Goal: Information Seeking & Learning: Learn about a topic

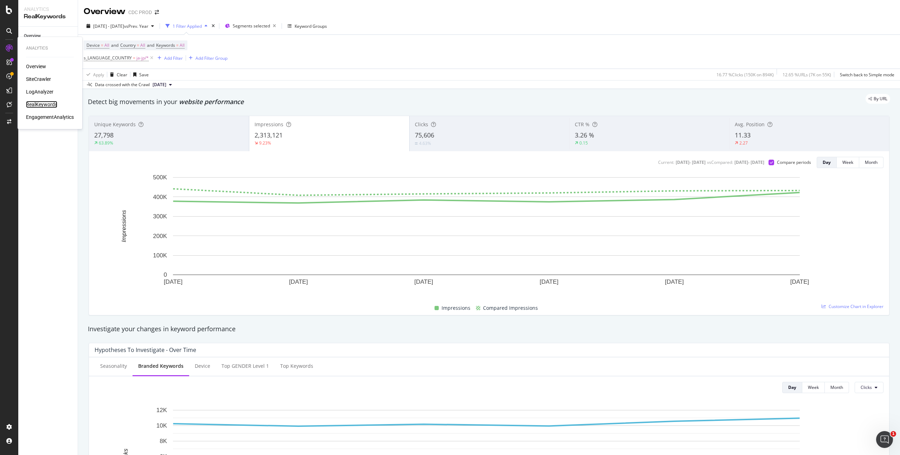
click at [49, 102] on div "RealKeywords" at bounding box center [41, 104] width 31 height 7
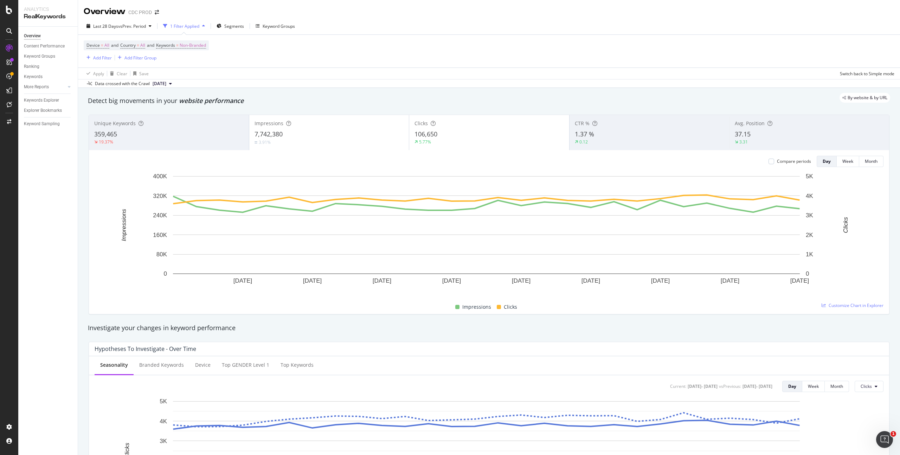
click at [445, 53] on div "Device = All and Country = All and Keywords = Non-Branded Add Filter Add Filter…" at bounding box center [489, 51] width 810 height 33
click at [197, 47] on span "Non-Branded" at bounding box center [193, 45] width 26 height 10
click at [183, 60] on span "Non-Branded" at bounding box center [180, 62] width 29 height 6
click at [187, 115] on span "All" at bounding box center [208, 116] width 72 height 6
click at [240, 77] on div "Apply" at bounding box center [238, 77] width 11 height 6
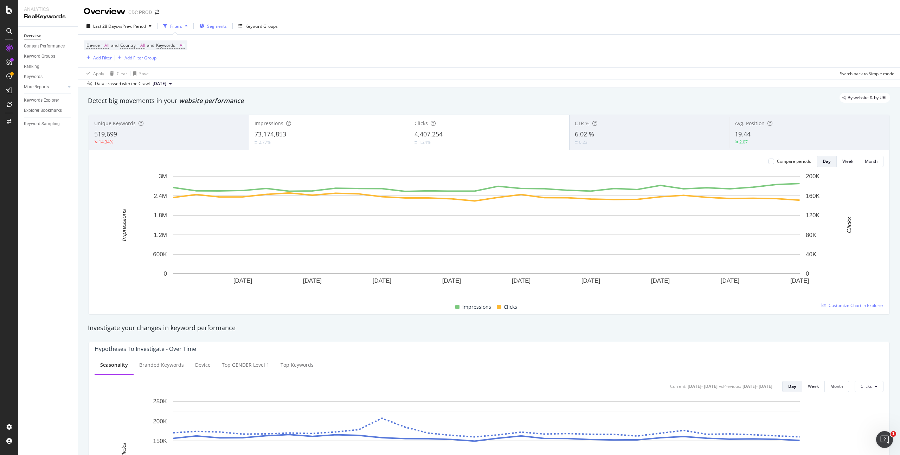
click at [225, 27] on span "Segments" at bounding box center [217, 26] width 20 height 6
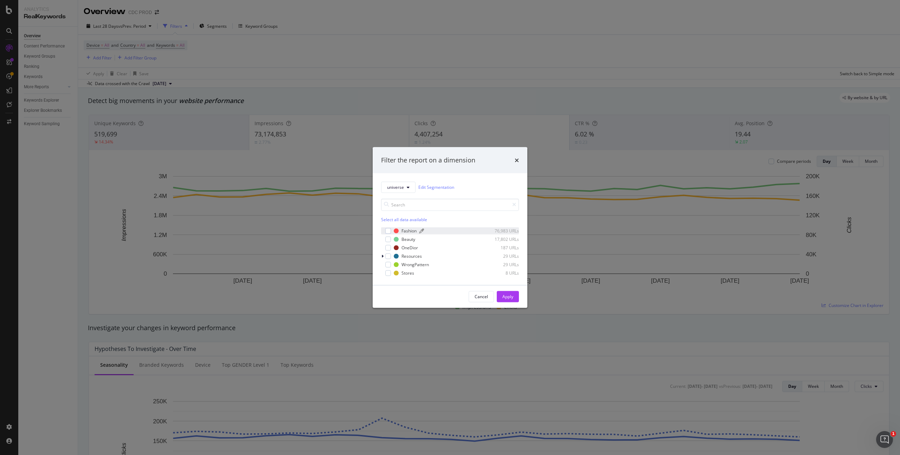
click at [411, 229] on div "Fashion" at bounding box center [408, 231] width 15 height 6
click at [409, 245] on div "OneDior" at bounding box center [409, 248] width 17 height 6
click at [507, 298] on div "Apply" at bounding box center [507, 296] width 11 height 6
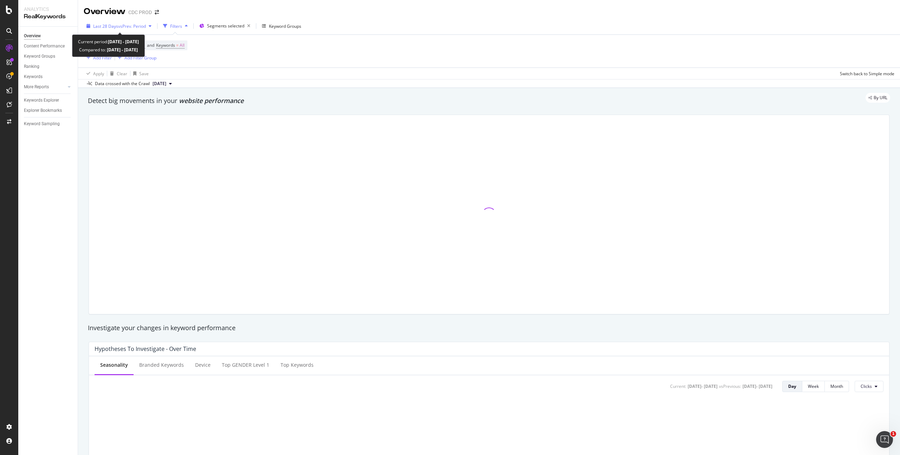
click at [124, 28] on span "vs Prev. Period" at bounding box center [132, 26] width 28 height 6
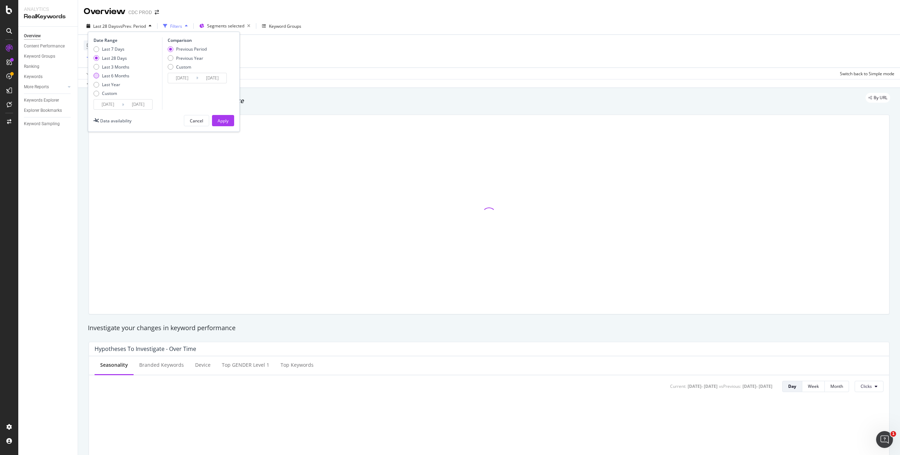
click at [121, 75] on div "Last 6 Months" at bounding box center [115, 76] width 27 height 6
type input "2025/02/23"
type input "2024/08/25"
type input "2025/02/22"
drag, startPoint x: 219, startPoint y: 123, endPoint x: 288, endPoint y: 66, distance: 89.9
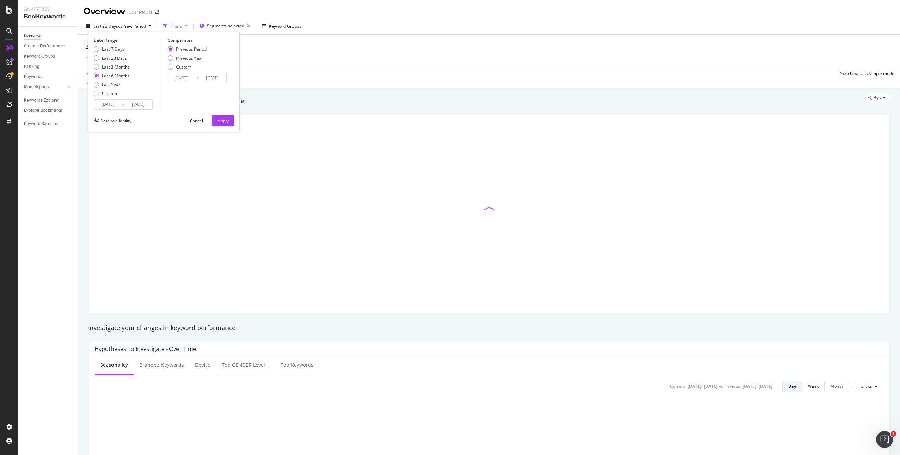
click at [219, 123] on div "Apply" at bounding box center [223, 121] width 11 height 6
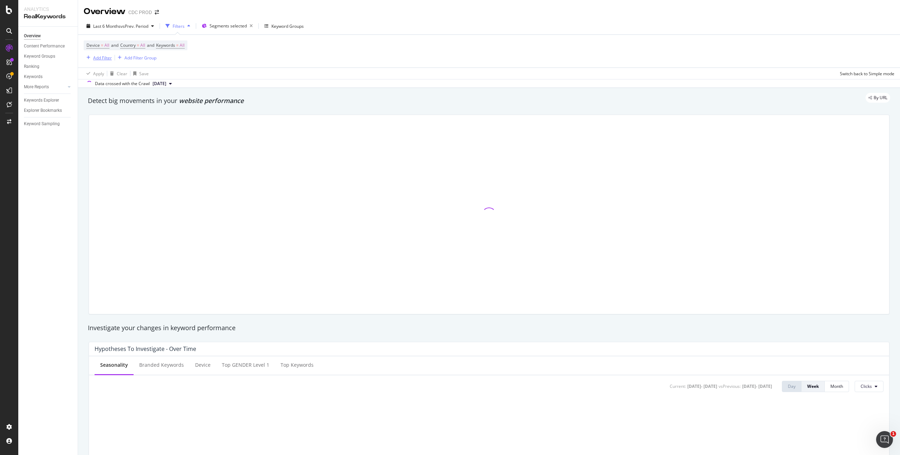
click at [104, 56] on div "Add Filter" at bounding box center [102, 58] width 19 height 6
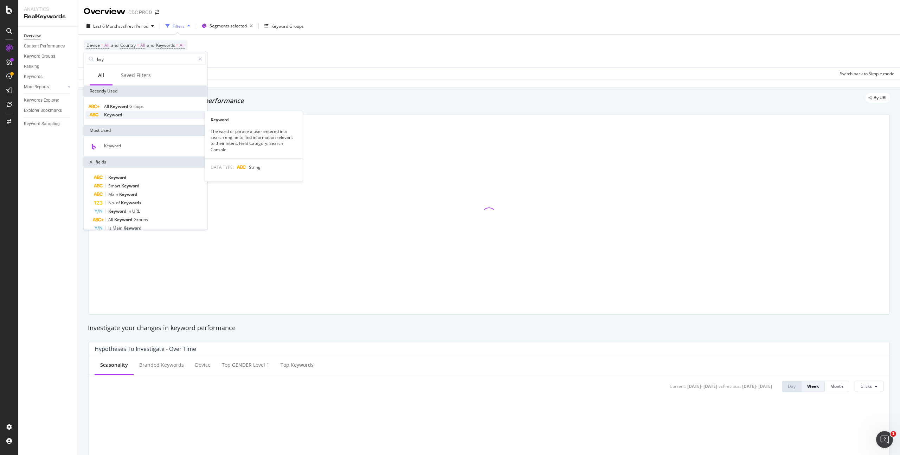
type input "key"
click at [118, 113] on span "Keyword" at bounding box center [113, 115] width 18 height 6
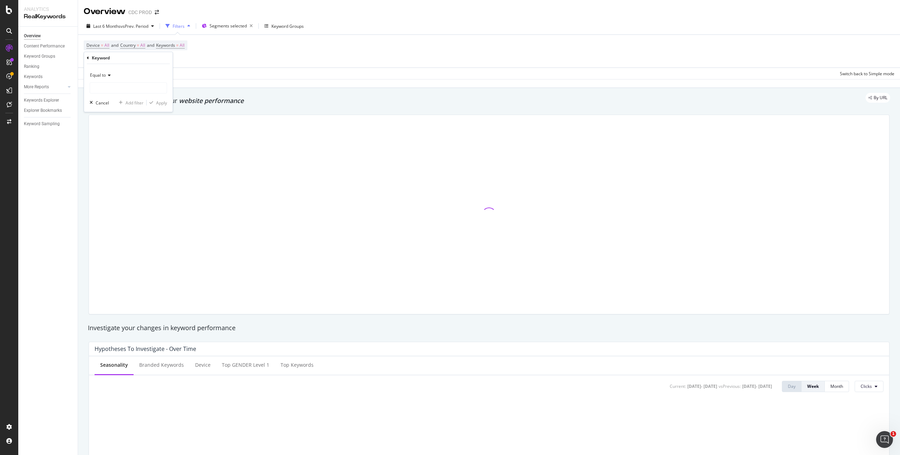
click at [106, 76] on icon at bounding box center [108, 75] width 5 height 4
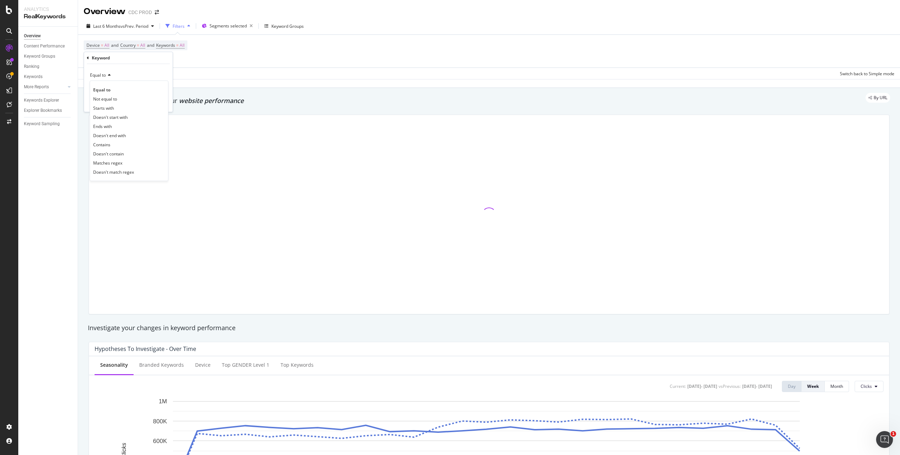
click at [115, 145] on div "Contains" at bounding box center [128, 144] width 75 height 9
click at [109, 91] on input "text" at bounding box center [128, 87] width 77 height 11
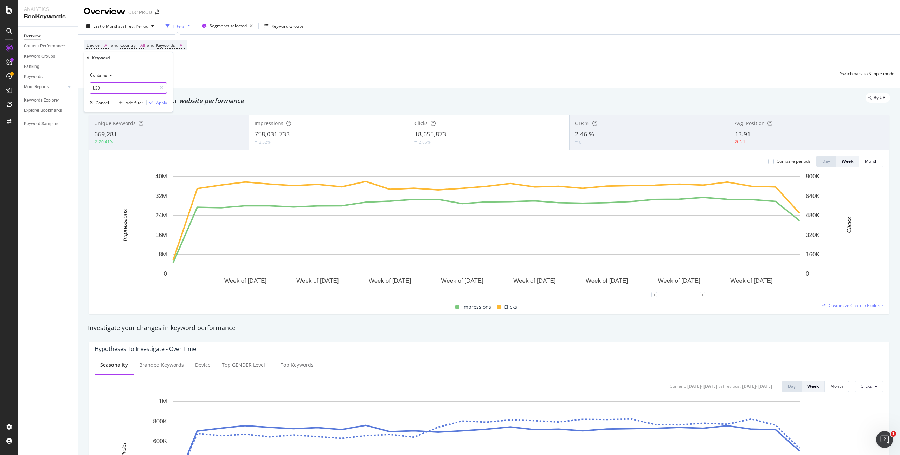
type input "b30"
click at [164, 104] on div "Apply" at bounding box center [161, 103] width 11 height 6
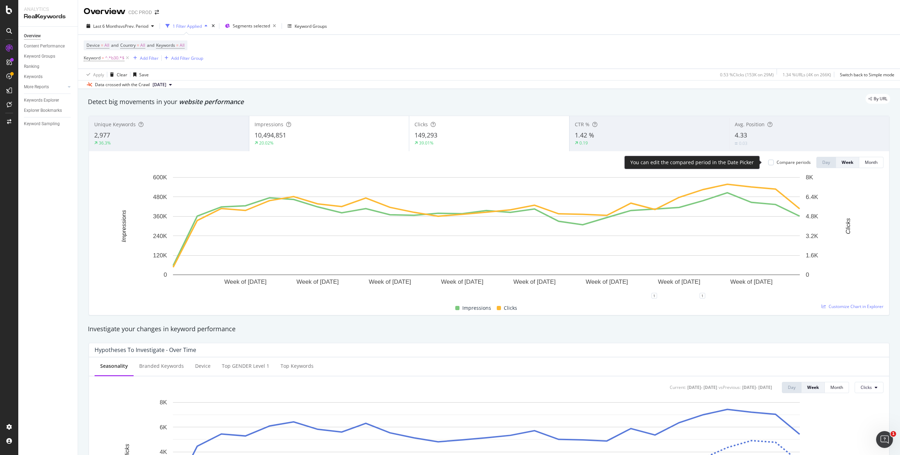
click at [787, 161] on div "Compare periods" at bounding box center [793, 162] width 34 height 6
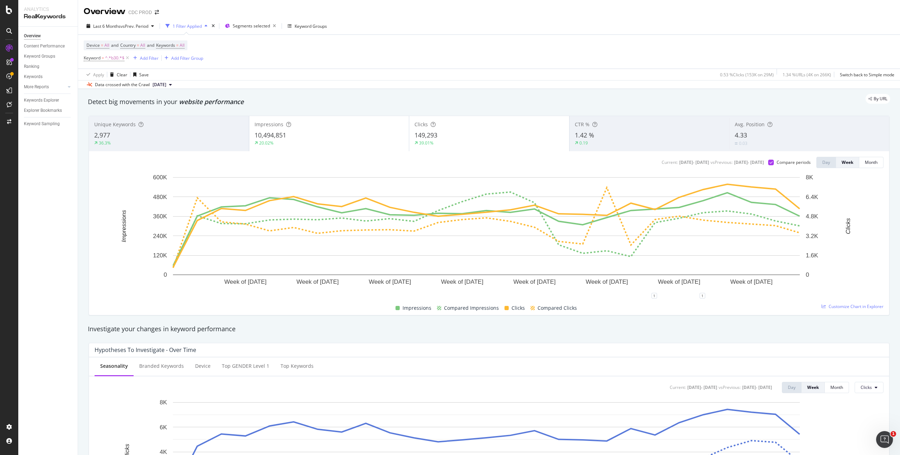
click at [189, 21] on div "1 Filter Applied" at bounding box center [186, 26] width 47 height 11
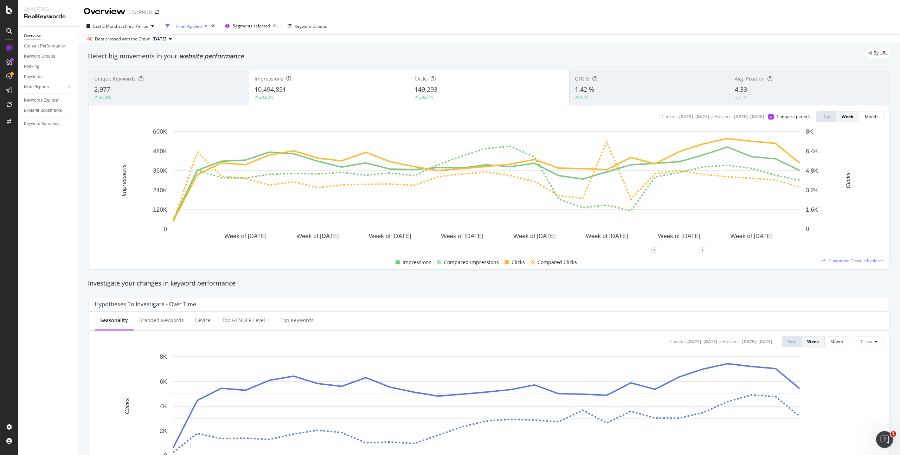
click at [191, 26] on div "1 Filter Applied" at bounding box center [187, 26] width 29 height 6
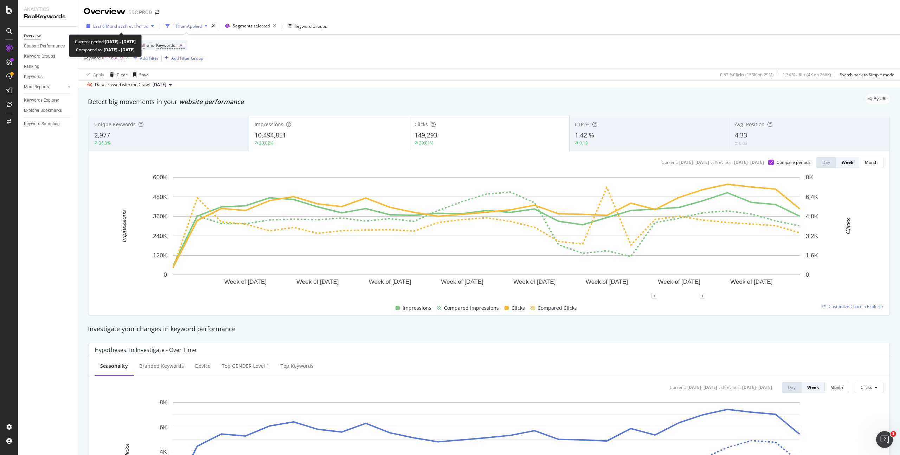
click at [146, 28] on span "vs Prev. Period" at bounding box center [135, 26] width 28 height 6
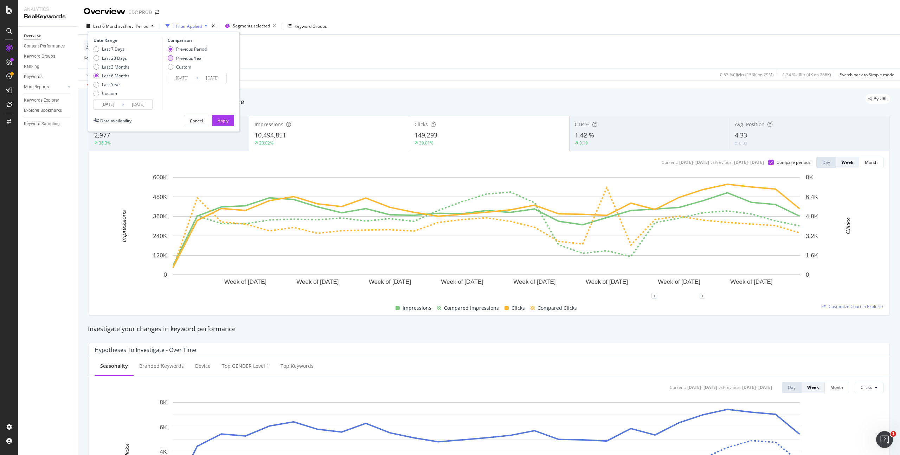
click at [196, 59] on div "Previous Year" at bounding box center [189, 58] width 27 height 6
type input "2024/02/25"
type input "2024/08/23"
click at [229, 119] on button "Apply" at bounding box center [223, 120] width 22 height 11
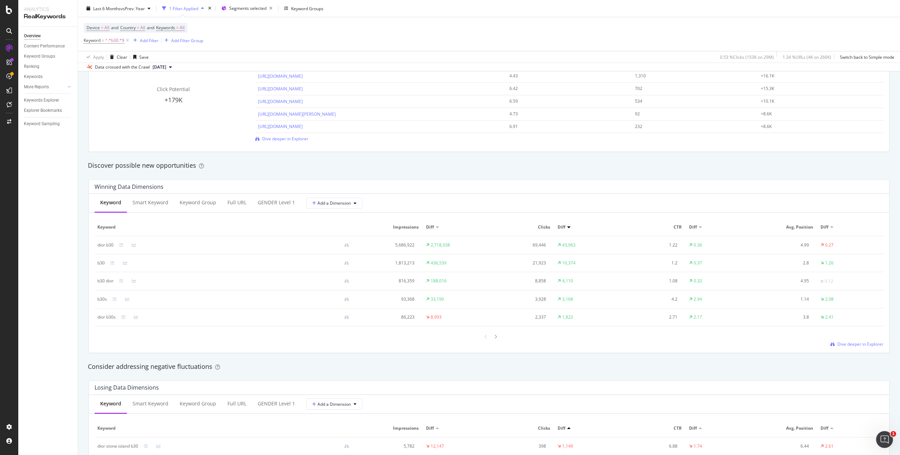
scroll to position [534, 0]
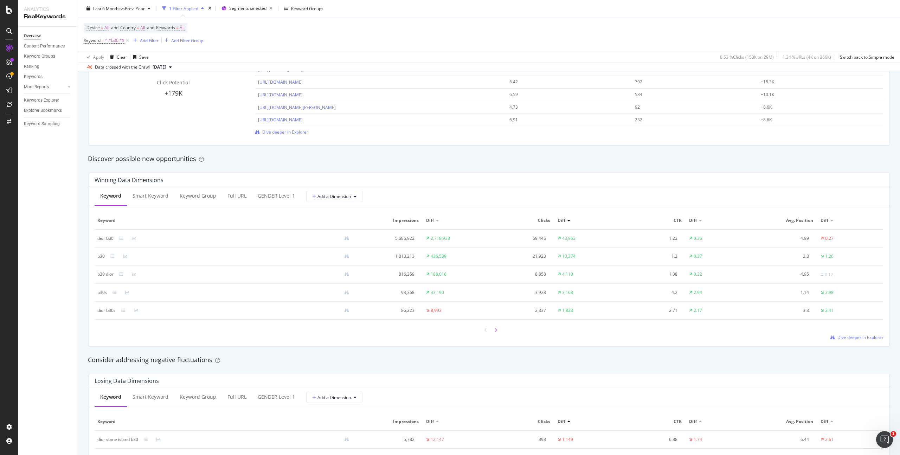
click at [495, 330] on div at bounding box center [495, 329] width 6 height 9
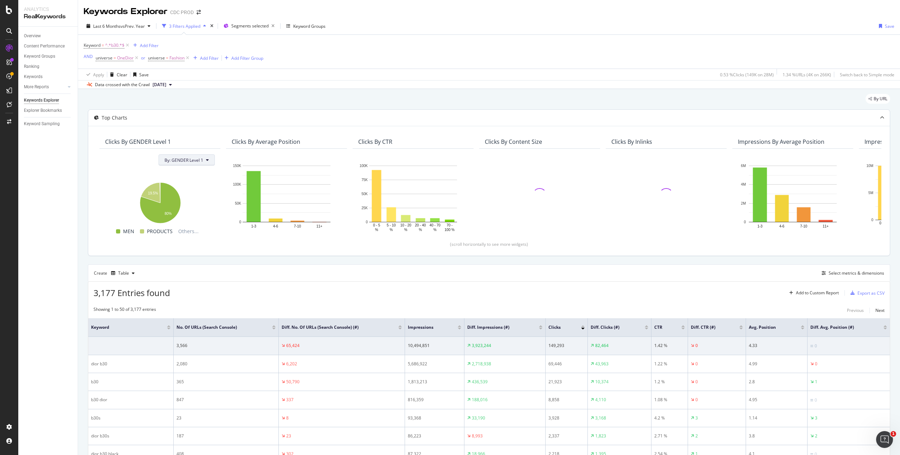
click at [192, 157] on span "By: GENDER Level 1" at bounding box center [183, 160] width 39 height 6
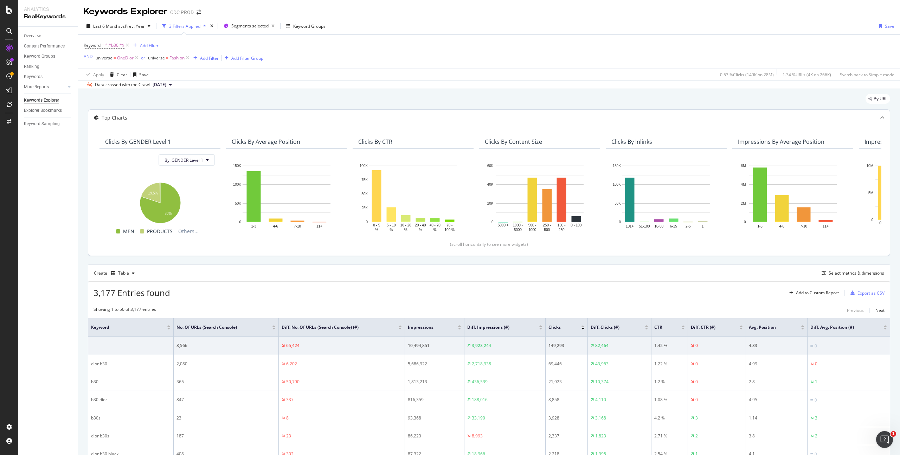
click at [286, 116] on div "Top Charts" at bounding box center [474, 117] width 773 height 7
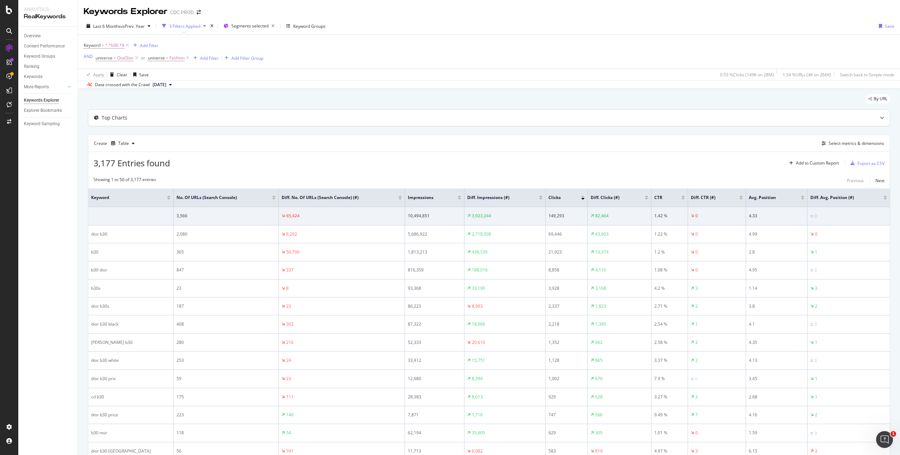
click at [280, 117] on div "Top Charts" at bounding box center [474, 117] width 773 height 7
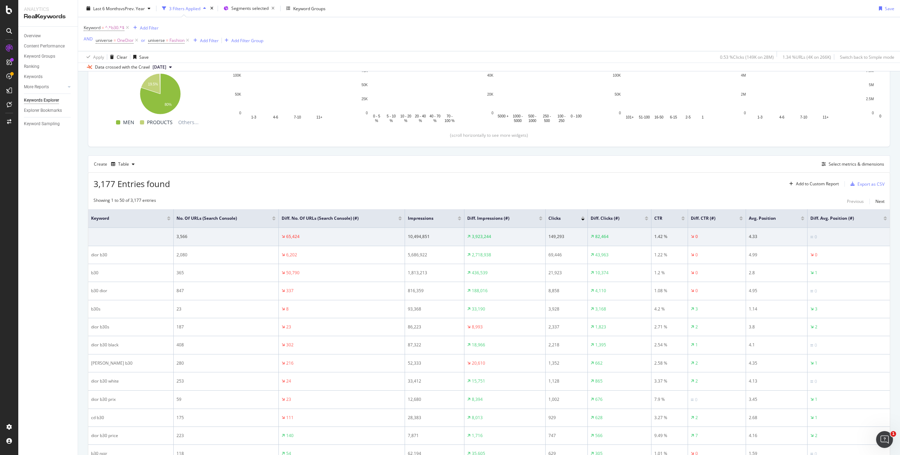
scroll to position [128, 0]
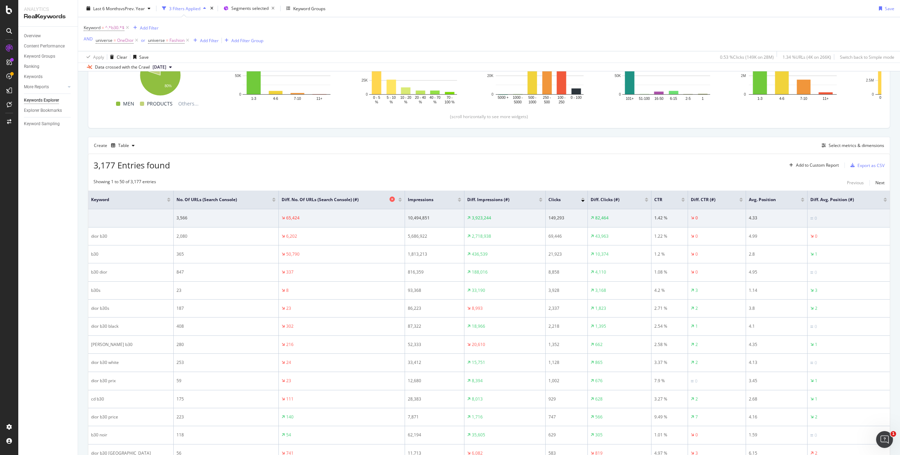
click at [389, 198] on icon at bounding box center [391, 198] width 5 height 5
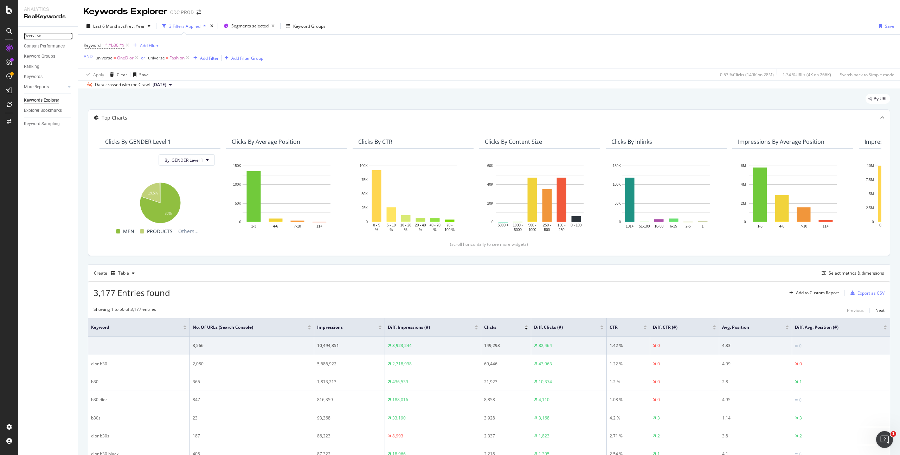
click at [37, 35] on div "Overview" at bounding box center [32, 35] width 17 height 7
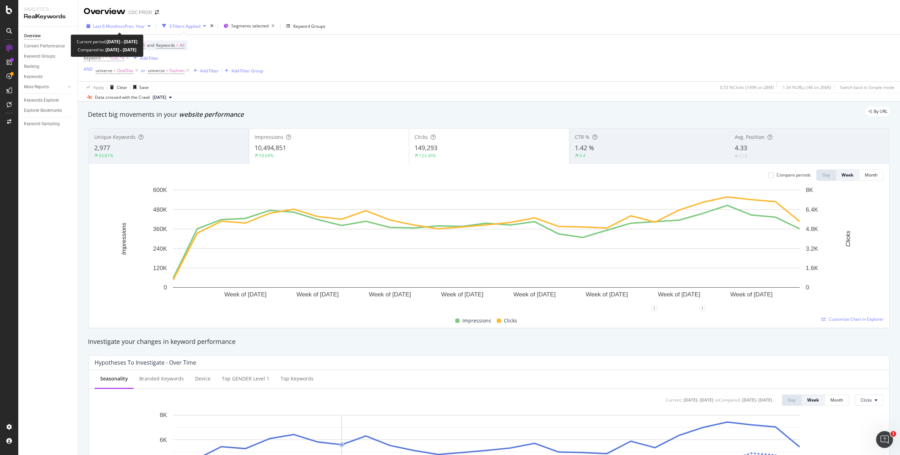
click at [131, 25] on span "vs Prev. Year" at bounding box center [133, 26] width 24 height 6
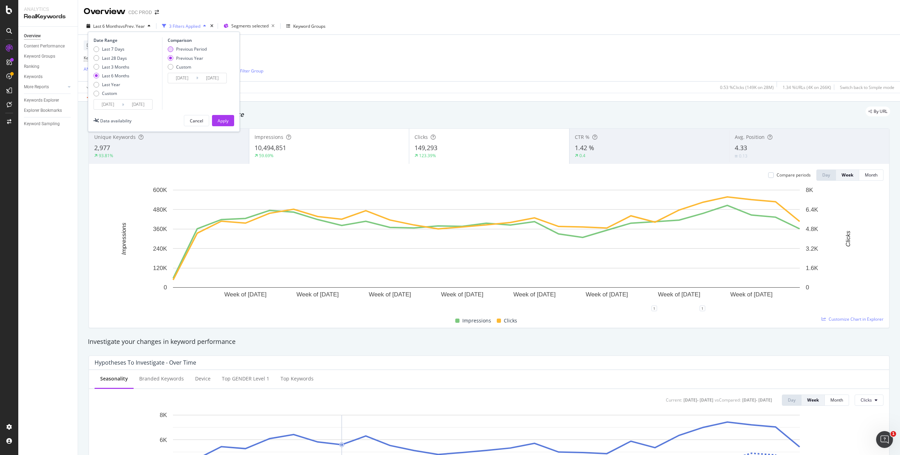
click at [189, 47] on div "Previous Period" at bounding box center [191, 49] width 31 height 6
type input "2024/08/25"
type input "2025/02/22"
click at [224, 119] on div "Apply" at bounding box center [223, 121] width 11 height 6
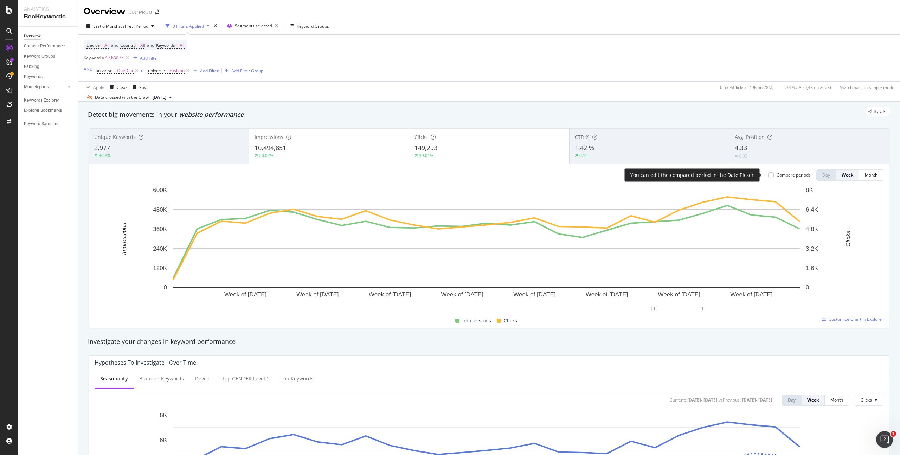
click at [776, 173] on div "Compare periods" at bounding box center [793, 175] width 34 height 6
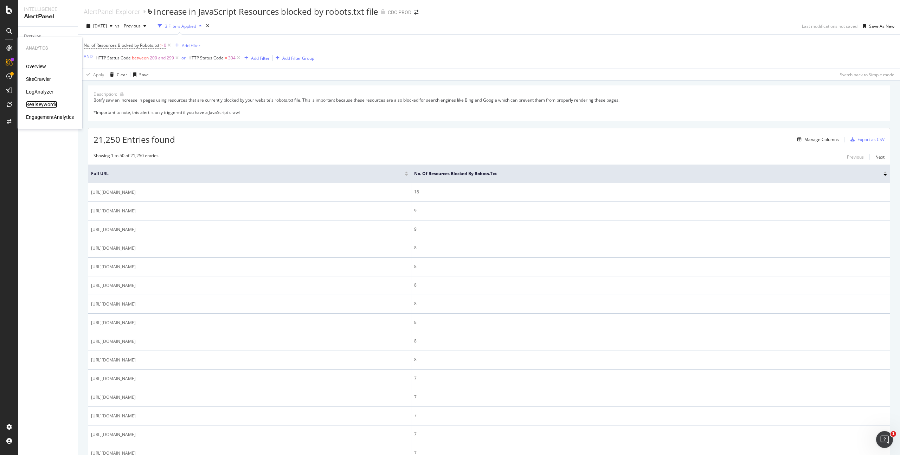
click at [40, 103] on div "RealKeywords" at bounding box center [41, 104] width 31 height 7
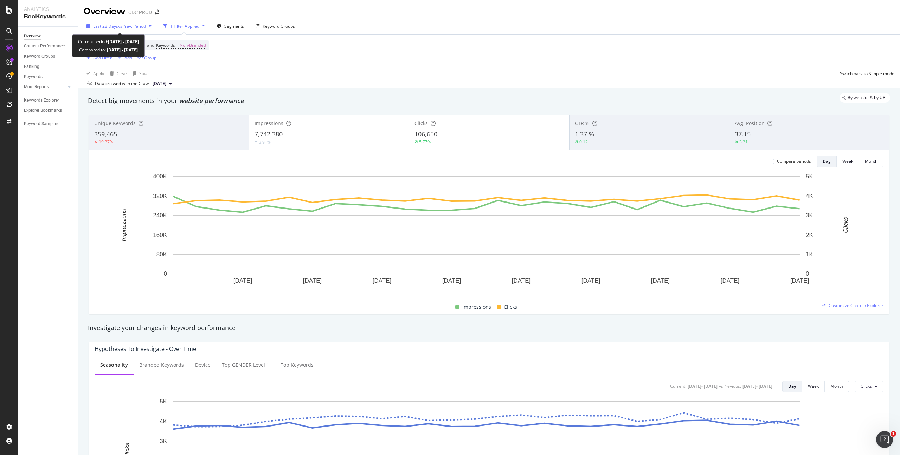
click at [134, 26] on span "vs Prev. Period" at bounding box center [132, 26] width 28 height 6
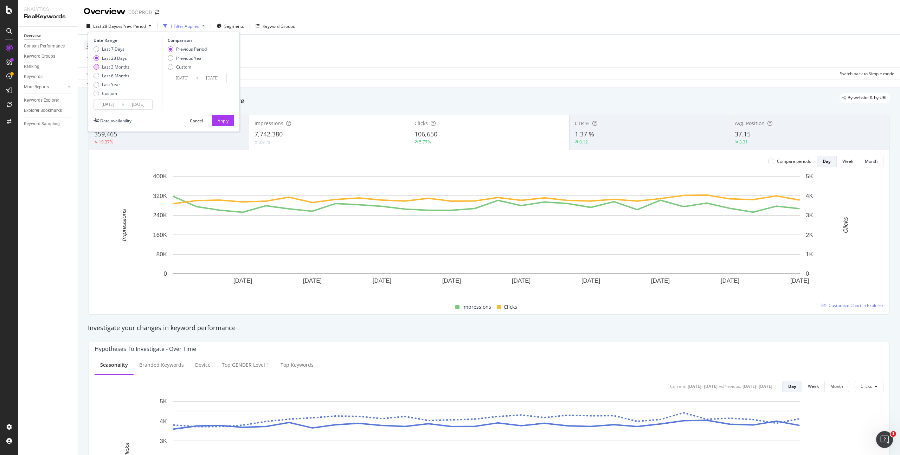
click at [118, 66] on div "Last 3 Months" at bounding box center [115, 67] width 27 height 6
type input "2025/05/23"
type input "2025/02/20"
type input "2025/05/22"
click at [194, 57] on div "Previous Year" at bounding box center [189, 58] width 27 height 6
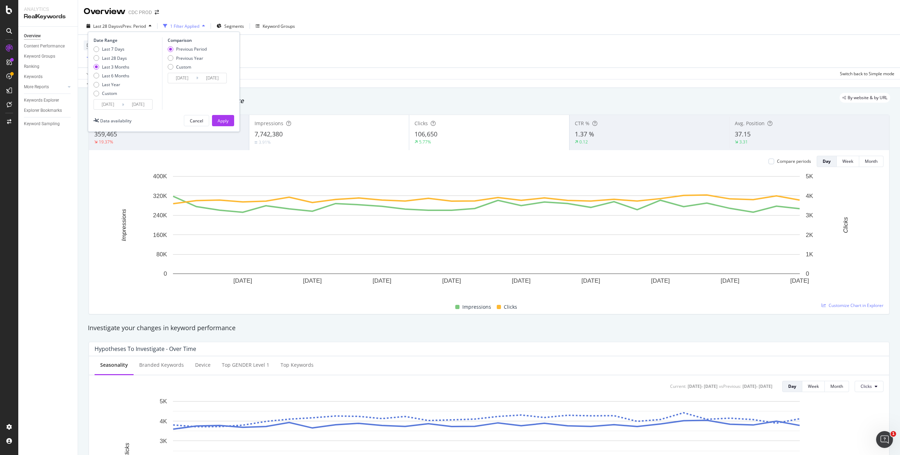
type input "2024/05/24"
type input "2024/08/23"
click at [225, 117] on div "Apply" at bounding box center [223, 120] width 11 height 11
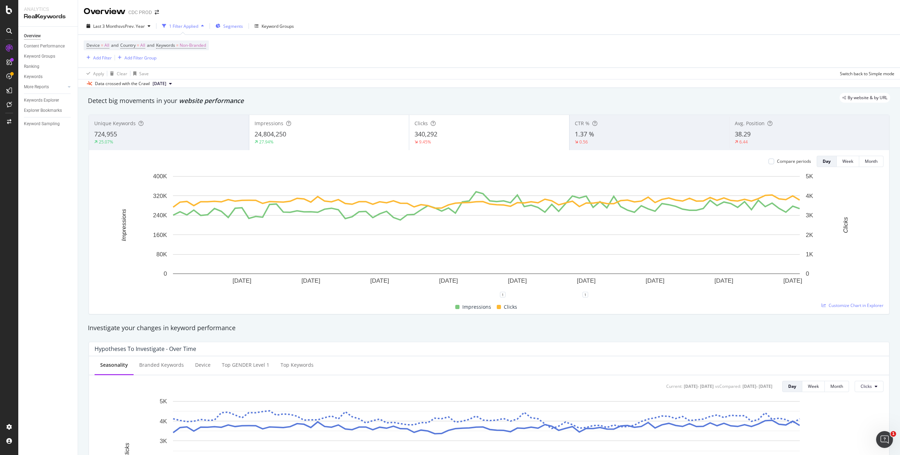
click at [231, 28] on span "Segments" at bounding box center [233, 26] width 20 height 6
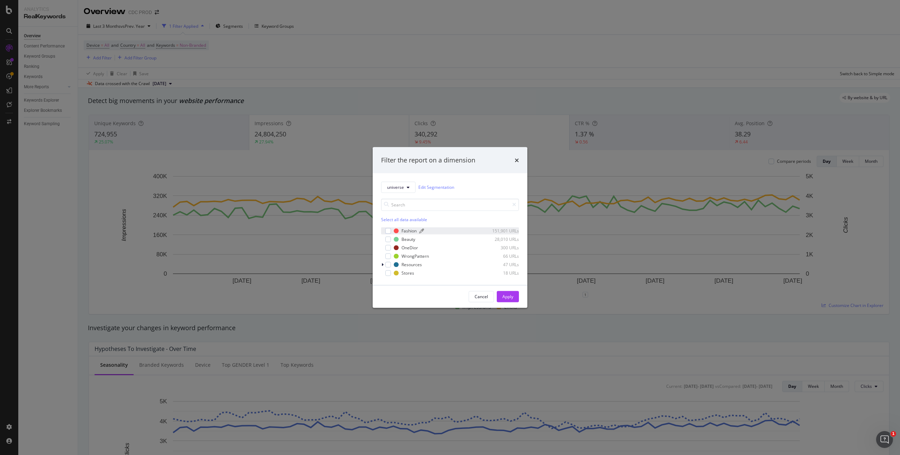
click at [407, 229] on div "Fashion" at bounding box center [408, 231] width 15 height 6
drag, startPoint x: 405, startPoint y: 247, endPoint x: 486, endPoint y: 279, distance: 87.6
click at [405, 247] on div "OneDior" at bounding box center [409, 248] width 17 height 6
click at [513, 295] on button "Apply" at bounding box center [508, 296] width 22 height 11
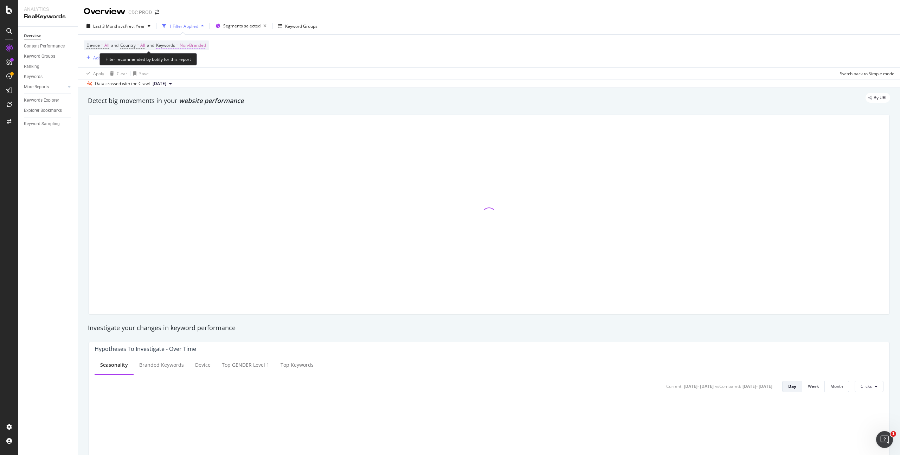
click at [205, 46] on span "Non-Branded" at bounding box center [193, 45] width 26 height 10
click at [186, 64] on span "Non-Branded" at bounding box center [180, 62] width 29 height 6
click at [186, 114] on span "All" at bounding box center [208, 116] width 72 height 6
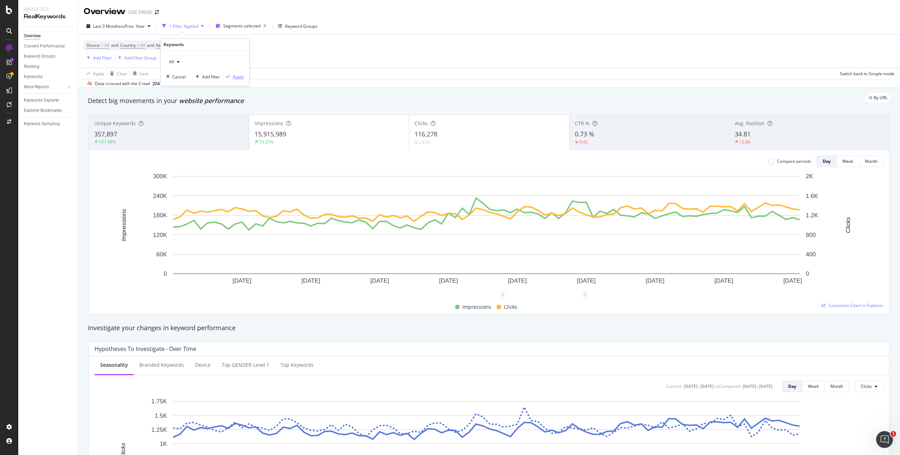
click at [240, 76] on div "Apply" at bounding box center [238, 77] width 11 height 6
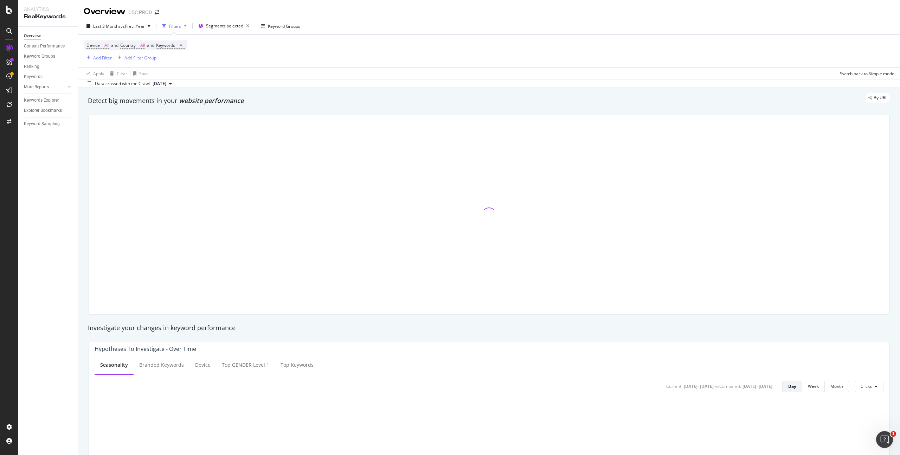
click at [444, 54] on div "Device = All and Country = All and Keywords = All Add Filter Add Filter Group" at bounding box center [489, 51] width 810 height 33
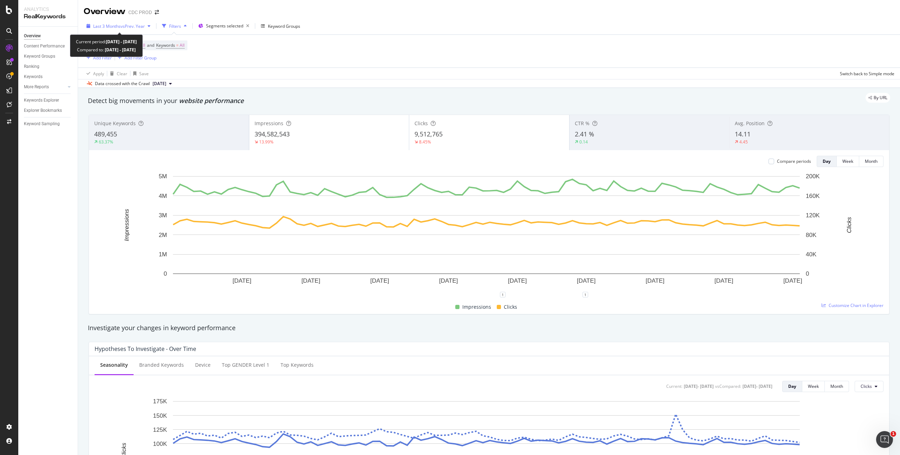
click at [127, 26] on span "vs Prev. Year" at bounding box center [133, 26] width 24 height 6
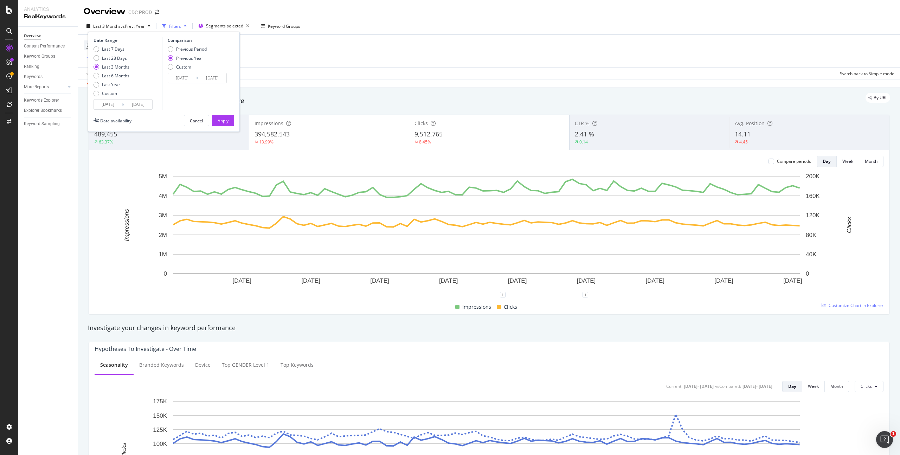
click at [358, 34] on div "Last 3 Months vs Prev. Year Filters Segments selected Keyword Groups Date Range…" at bounding box center [489, 27] width 822 height 14
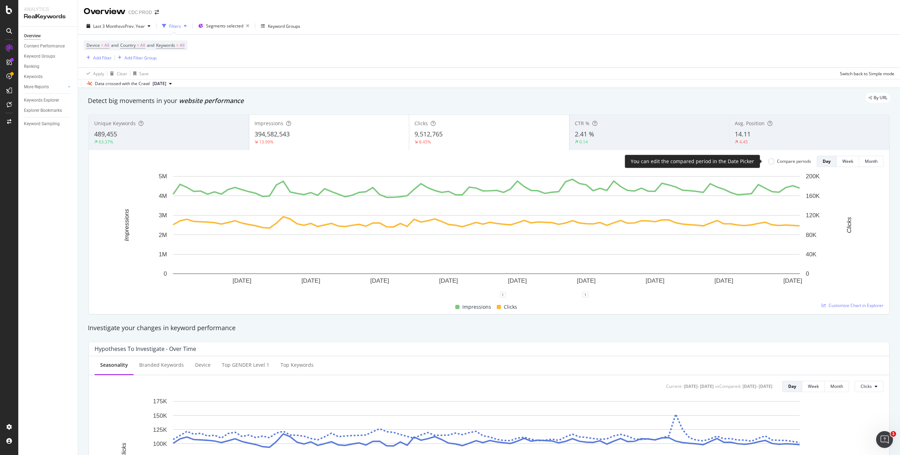
click at [786, 164] on div "Compare periods" at bounding box center [794, 161] width 34 height 6
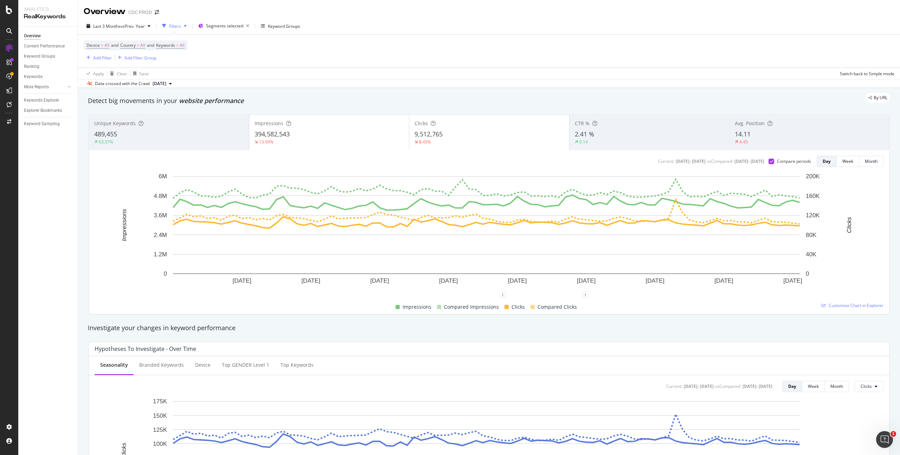
click at [473, 130] on div "9,512,765" at bounding box center [488, 134] width 149 height 9
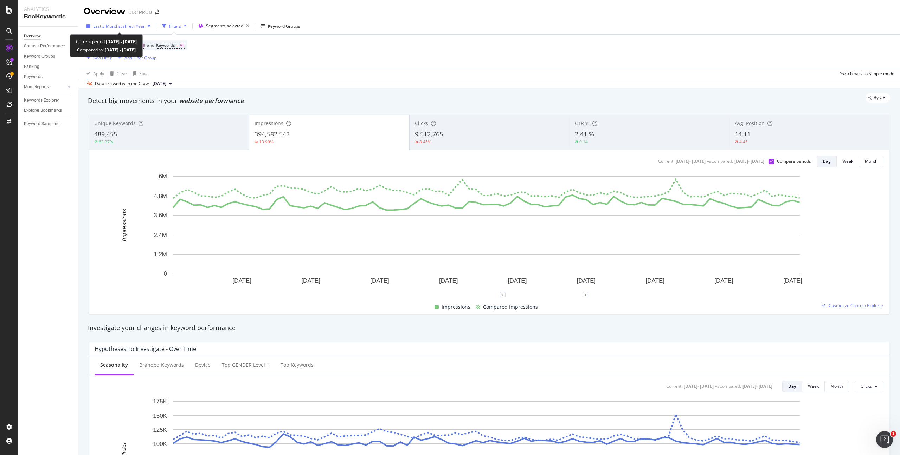
click at [140, 24] on span "vs Prev. Year" at bounding box center [133, 26] width 24 height 6
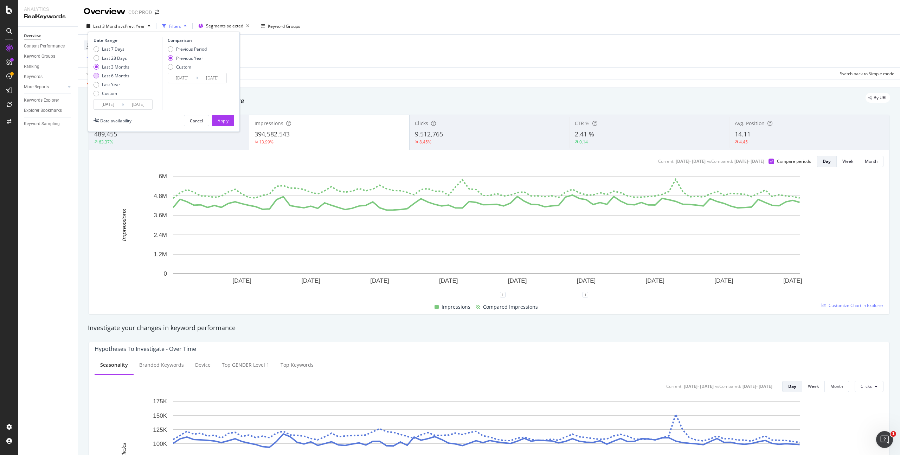
click at [122, 75] on div "Last 6 Months" at bounding box center [115, 76] width 27 height 6
type input "2025/02/23"
type input "2024/02/25"
click at [225, 119] on div "Apply" at bounding box center [223, 121] width 11 height 6
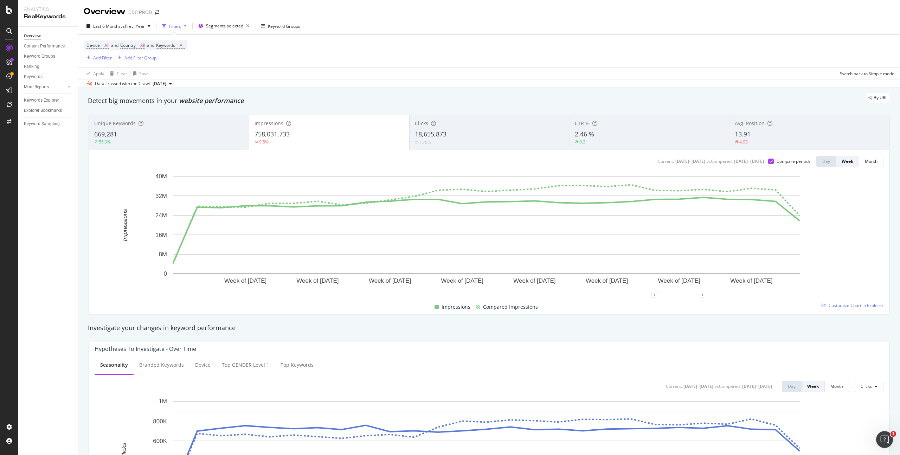
click at [487, 139] on div "1.78%" at bounding box center [489, 142] width 149 height 7
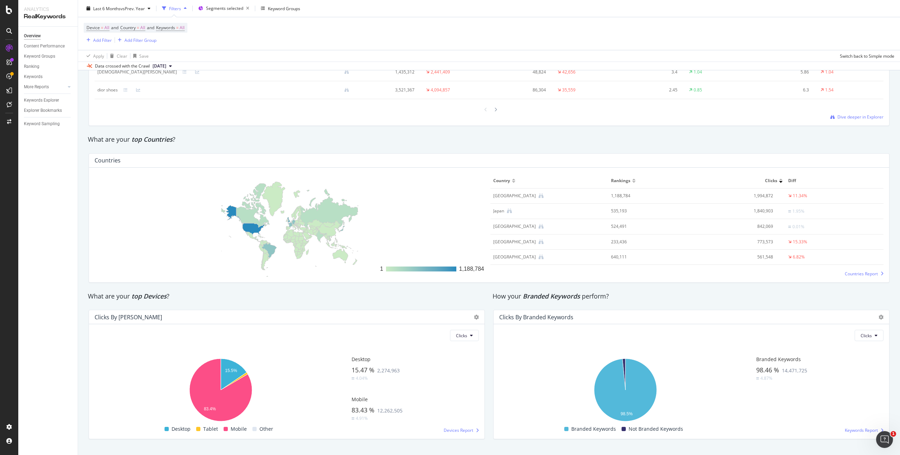
scroll to position [969, 0]
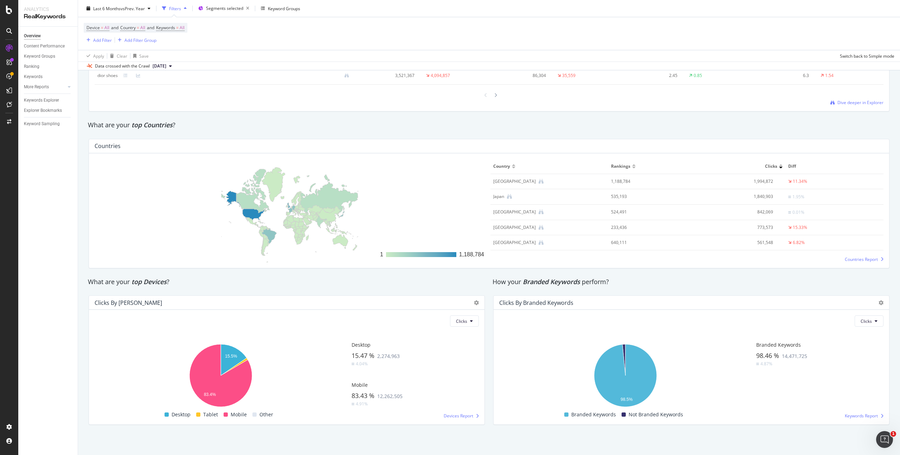
click at [774, 168] on div "Clicks" at bounding box center [774, 166] width 18 height 6
click at [779, 168] on div at bounding box center [781, 168] width 4 height 2
click at [779, 164] on div at bounding box center [781, 165] width 4 height 2
click at [779, 168] on div at bounding box center [781, 168] width 4 height 2
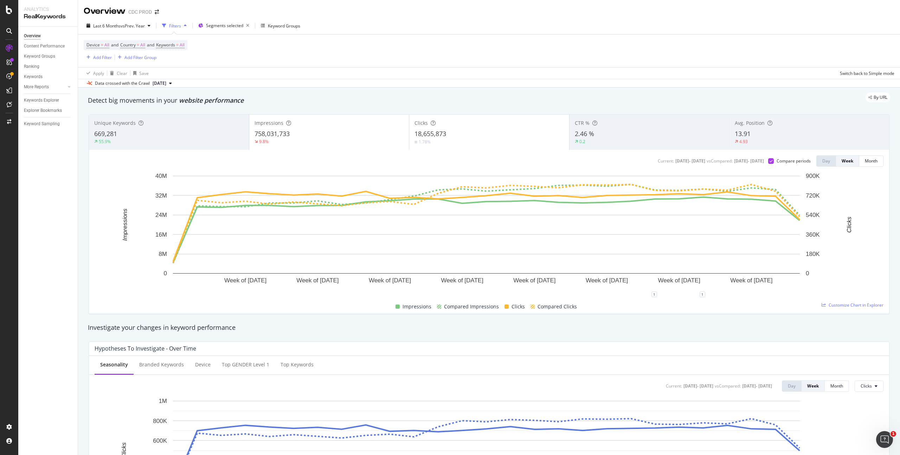
scroll to position [0, 0]
click at [41, 56] on div "Keyword Groups" at bounding box center [39, 56] width 31 height 7
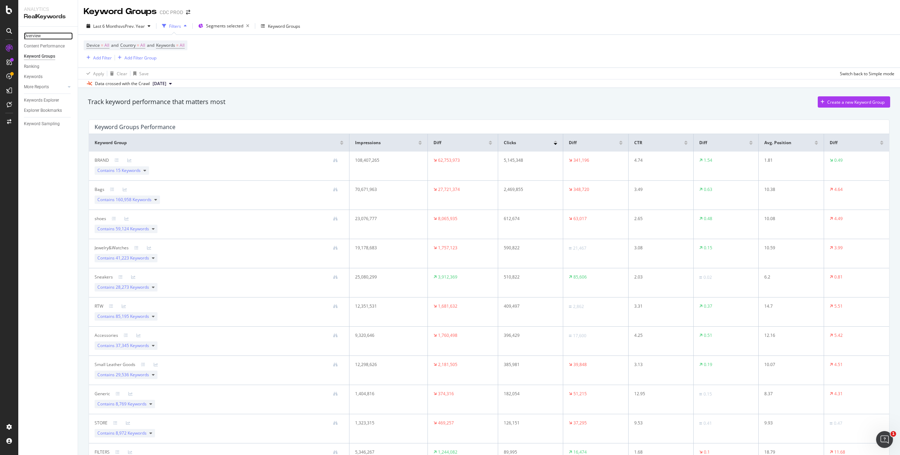
click at [40, 35] on div "Overview" at bounding box center [32, 35] width 17 height 7
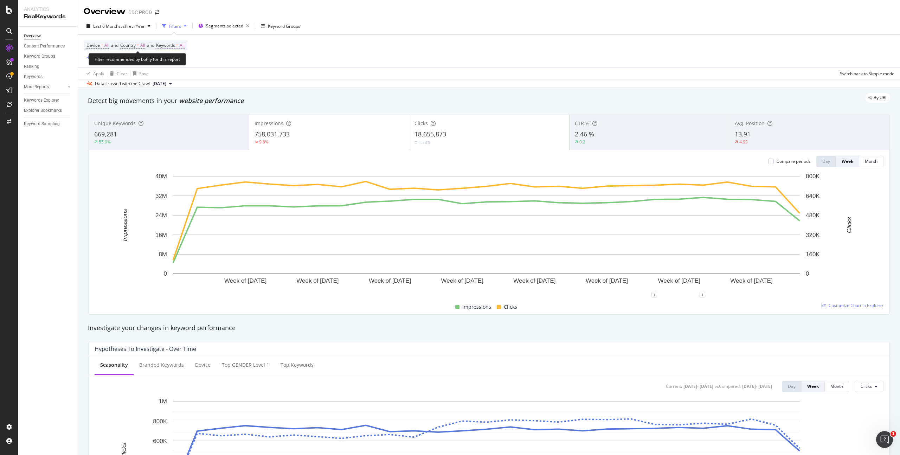
click at [184, 44] on span "All" at bounding box center [182, 45] width 5 height 10
click at [174, 59] on div "All" at bounding box center [174, 62] width 16 height 11
click at [190, 85] on span "Branded" at bounding box center [208, 86] width 72 height 6
click at [240, 78] on div "Apply" at bounding box center [238, 77] width 11 height 6
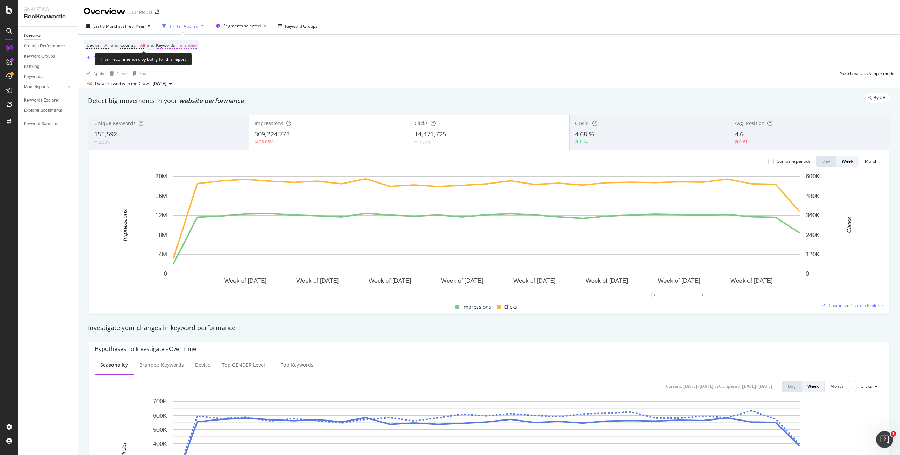
click at [193, 46] on span "Branded" at bounding box center [188, 45] width 17 height 10
click at [179, 61] on span "Branded" at bounding box center [176, 62] width 20 height 6
click at [192, 74] on span "Non-Branded" at bounding box center [208, 76] width 72 height 6
click at [235, 76] on div "Apply" at bounding box center [238, 77] width 11 height 6
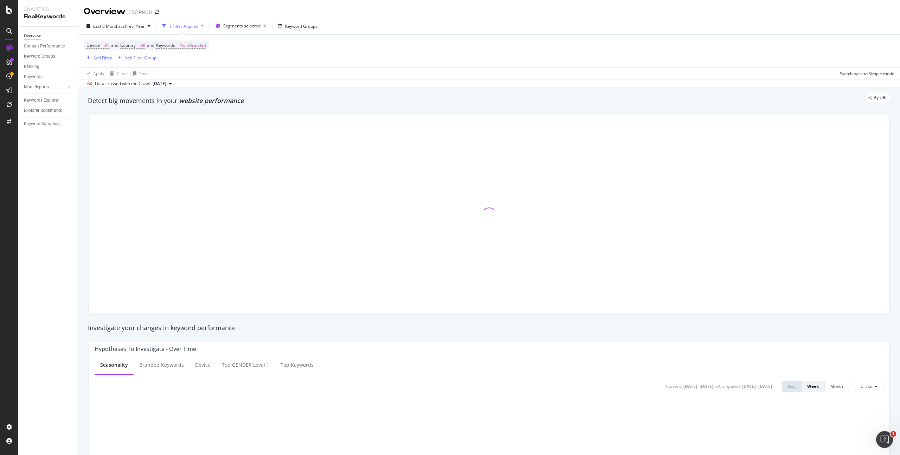
click at [413, 63] on div "Device = All and Country = All and Keywords = Non-Branded Add Filter Add Filter…" at bounding box center [489, 51] width 810 height 33
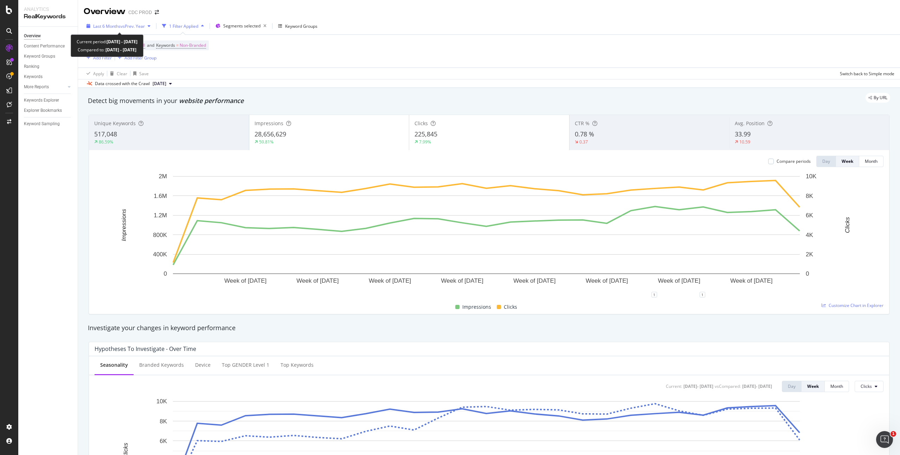
click at [124, 26] on span "vs Prev. Year" at bounding box center [133, 26] width 24 height 6
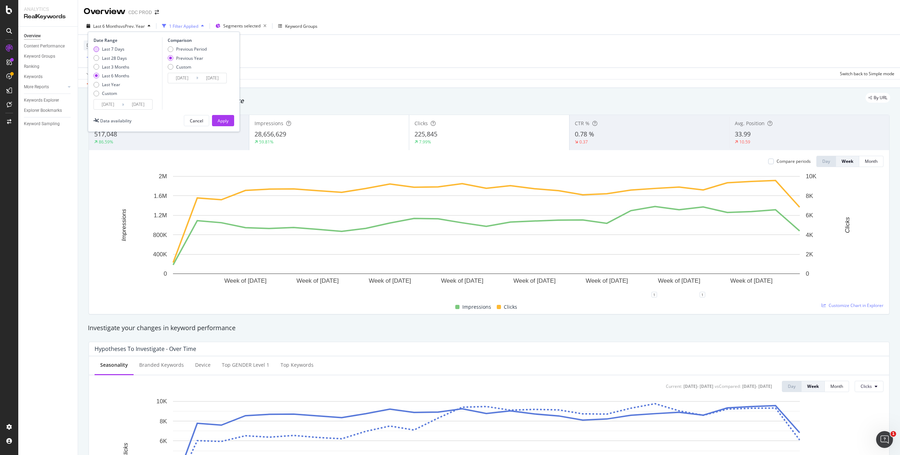
click at [116, 49] on div "Last 7 Days" at bounding box center [113, 49] width 22 height 6
type input "2025/08/16"
type input "2024/08/17"
click at [222, 121] on div "Apply" at bounding box center [223, 121] width 11 height 6
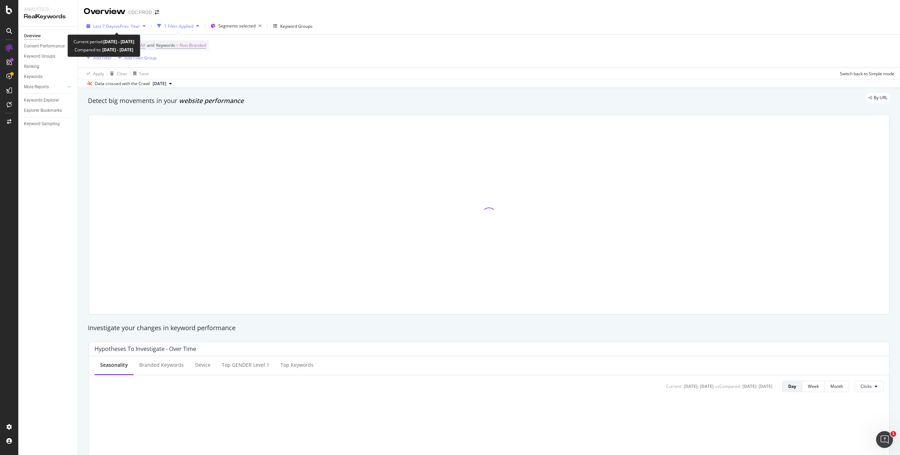
click at [130, 27] on span "vs Prev. Year" at bounding box center [128, 26] width 24 height 6
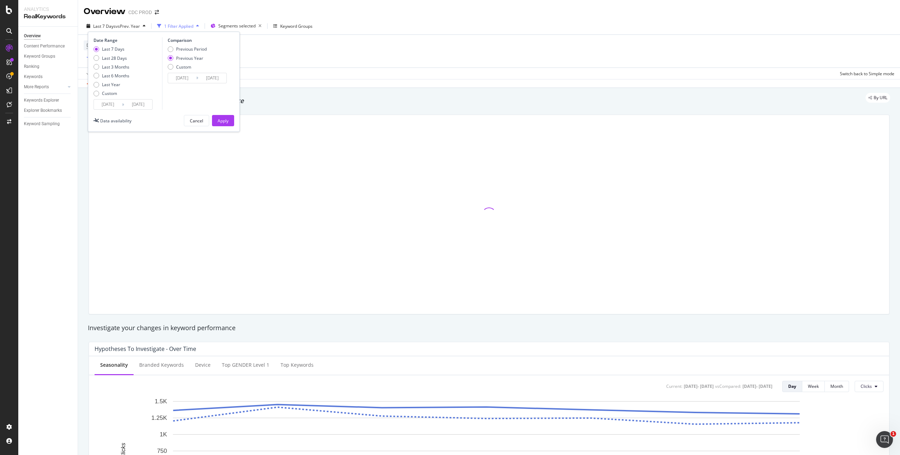
click at [137, 106] on input "2025/08/22" at bounding box center [138, 104] width 28 height 10
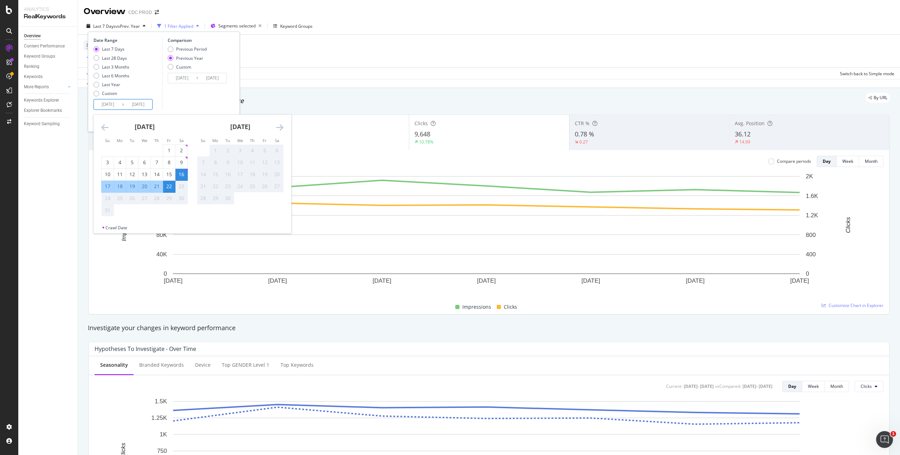
click at [205, 99] on div "Comparison Previous Period Previous Year Custom 2024/08/17 Navigate forward to …" at bounding box center [195, 73] width 67 height 72
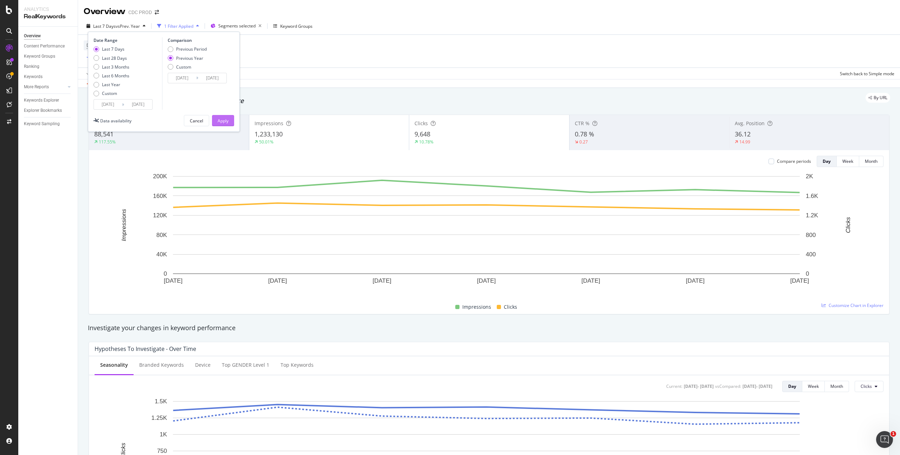
click at [222, 121] on div "Apply" at bounding box center [223, 121] width 11 height 6
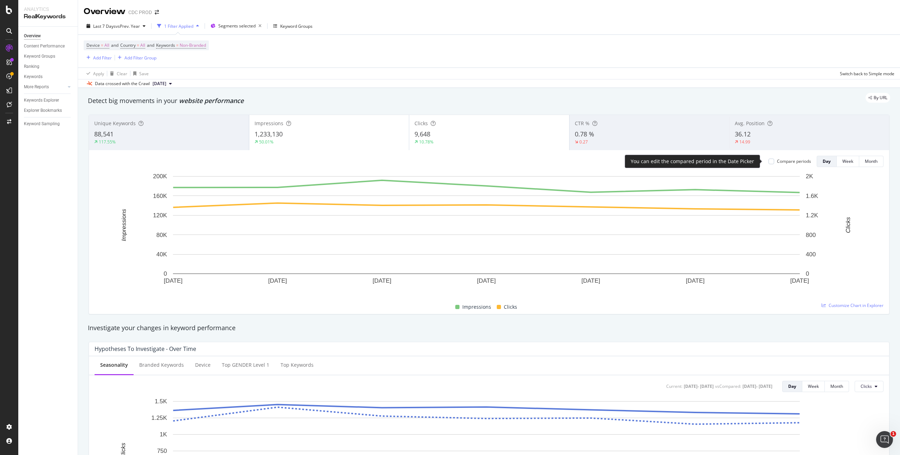
click at [777, 160] on div "Compare periods" at bounding box center [794, 161] width 34 height 6
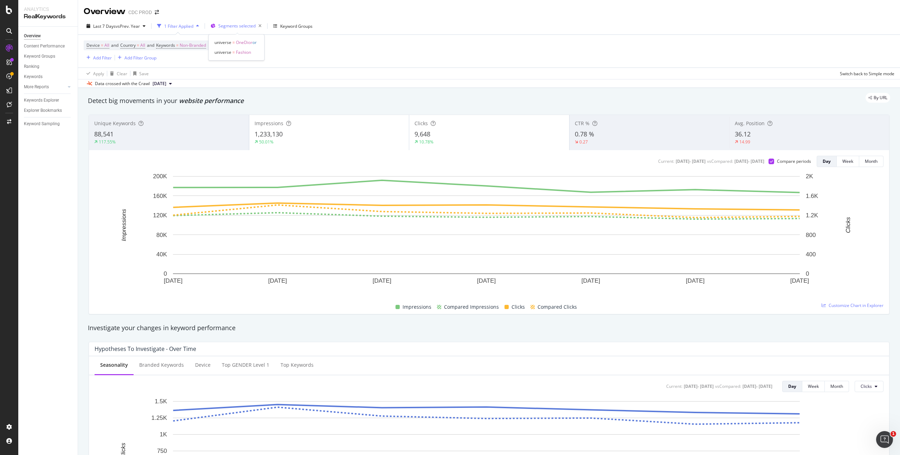
click at [242, 26] on span "Segments selected" at bounding box center [236, 26] width 37 height 6
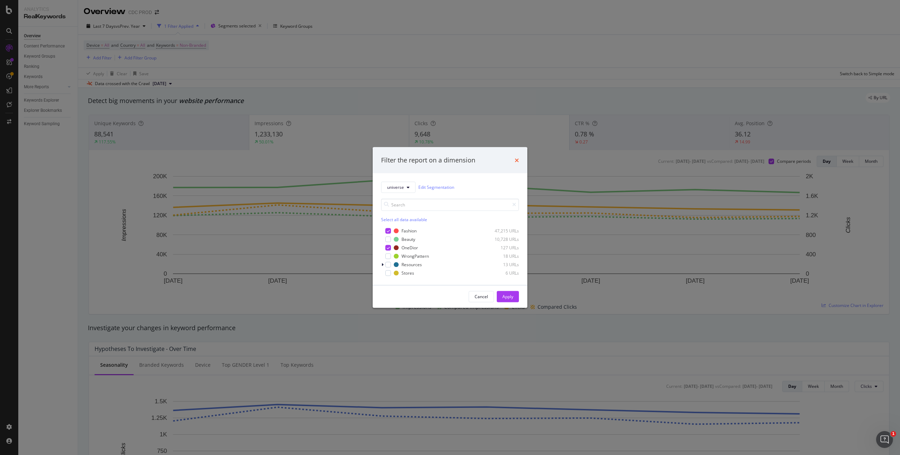
click at [517, 160] on icon "times" at bounding box center [516, 160] width 4 height 6
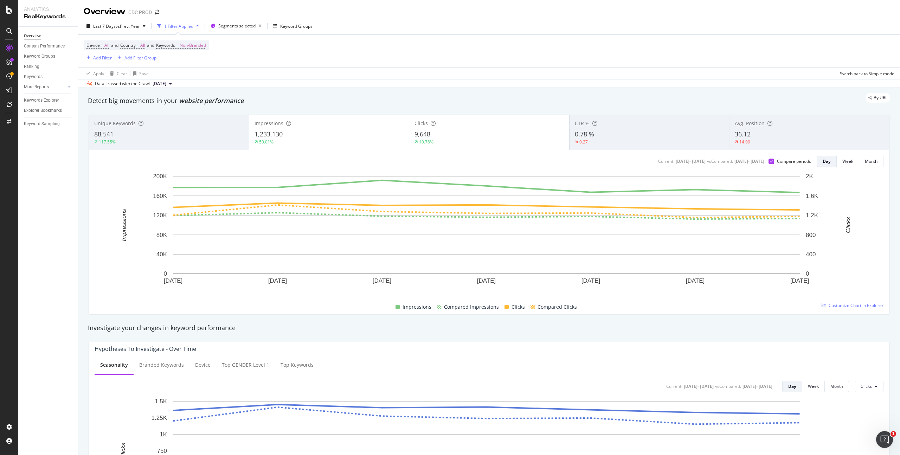
click at [527, 73] on div "Apply Clear Save Switch back to Simple mode" at bounding box center [489, 73] width 822 height 12
click at [202, 43] on span "Non-Branded" at bounding box center [193, 45] width 26 height 10
drag, startPoint x: 186, startPoint y: 59, endPoint x: 192, endPoint y: 61, distance: 5.9
click at [186, 59] on span "Non-Branded" at bounding box center [180, 62] width 29 height 6
click at [188, 114] on span "All" at bounding box center [208, 116] width 72 height 6
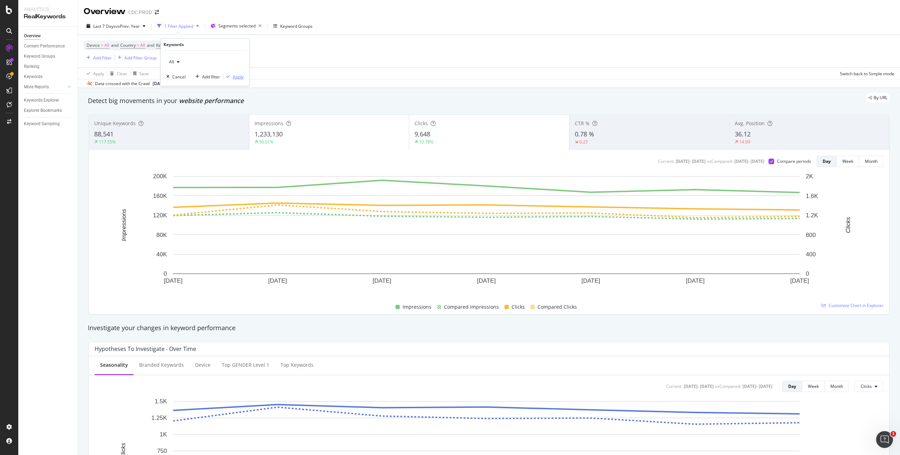
click at [238, 75] on div "Apply" at bounding box center [238, 77] width 11 height 6
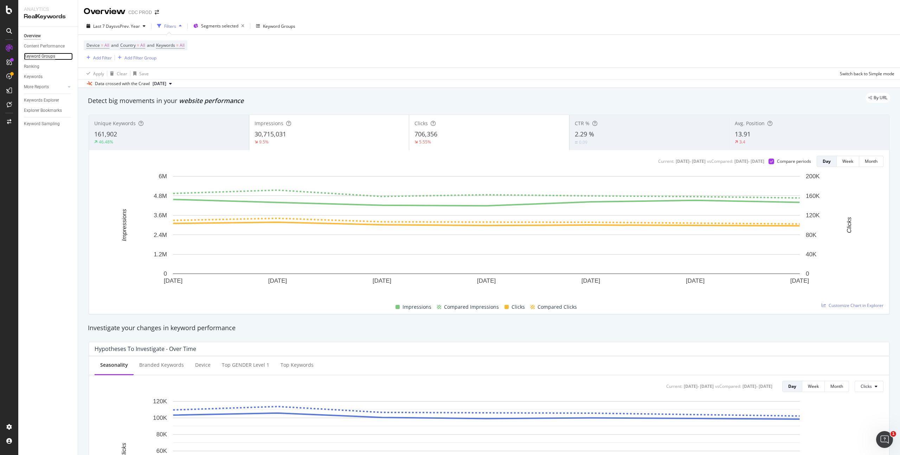
click at [47, 54] on div "Keyword Groups" at bounding box center [39, 56] width 31 height 7
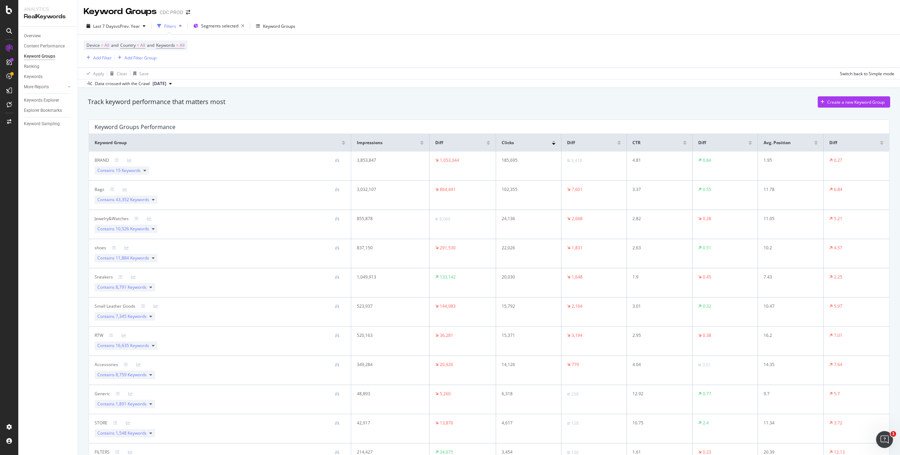
click at [420, 144] on div at bounding box center [422, 144] width 4 height 2
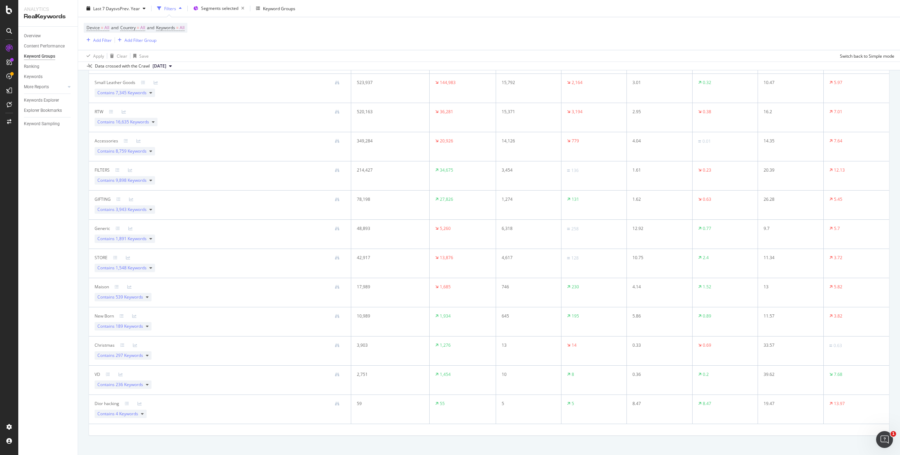
scroll to position [234, 0]
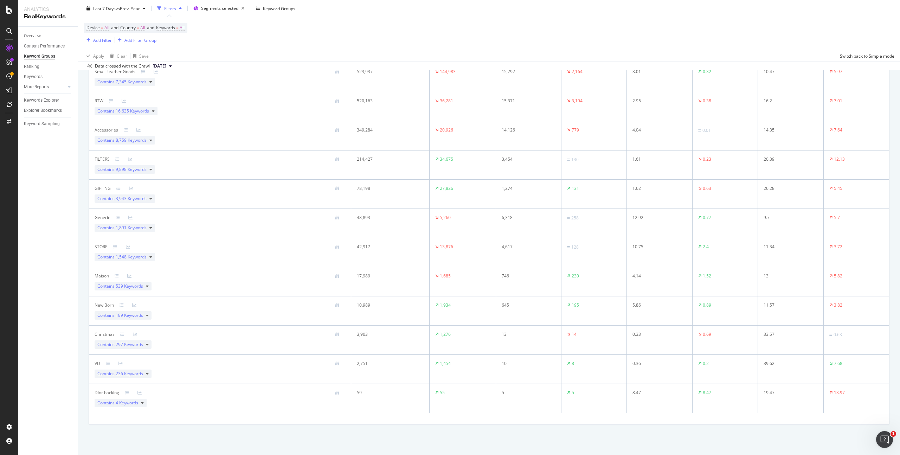
drag, startPoint x: 94, startPoint y: 126, endPoint x: 841, endPoint y: 419, distance: 802.3
click at [841, 419] on div "Keyword Groups Performance Keyword Group Impressions Diff Clicks Diff CTR Diff …" at bounding box center [489, 154] width 800 height 539
copy div "Keyword Groups Performance"
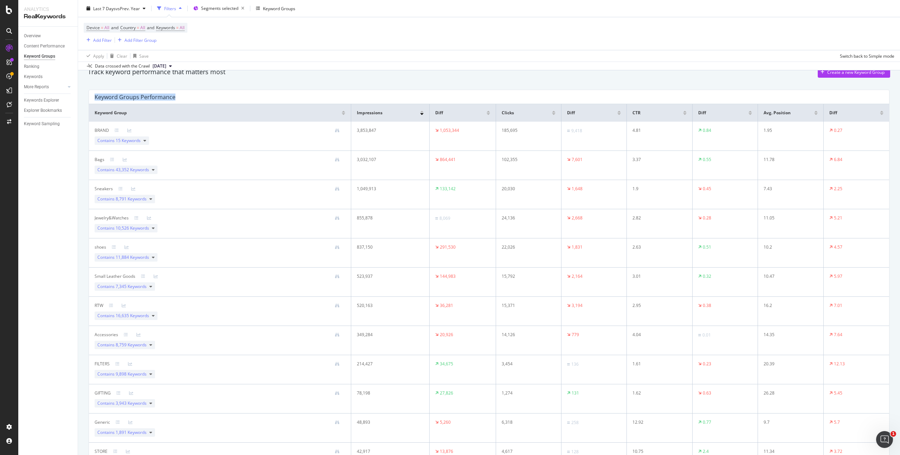
scroll to position [0, 0]
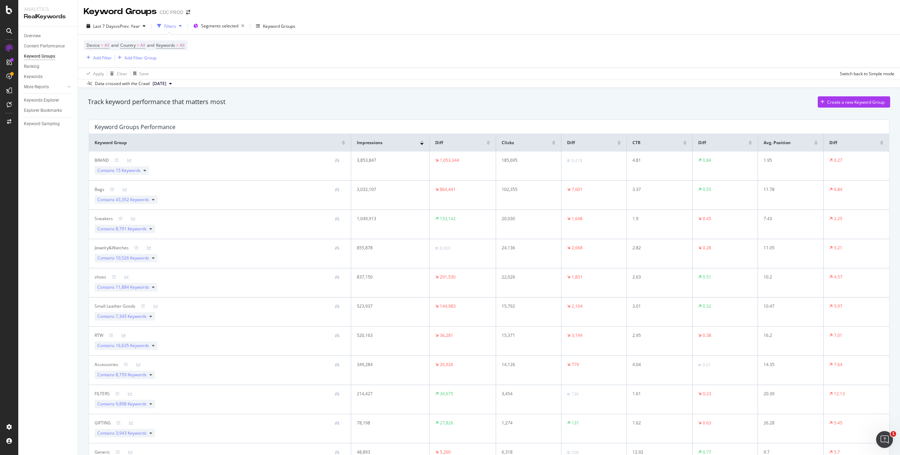
click at [844, 115] on div "Keyword Groups Performance Keyword Group Impressions Diff Clicks Diff CTR Diff …" at bounding box center [488, 389] width 809 height 551
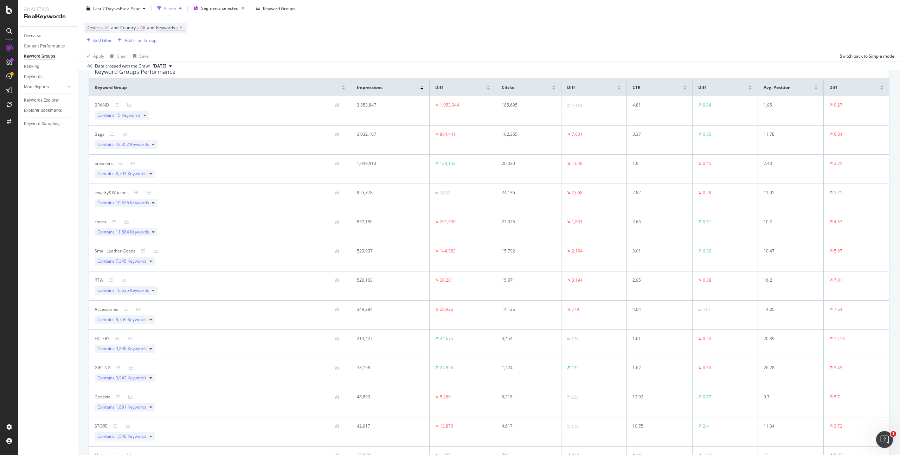
scroll to position [56, 0]
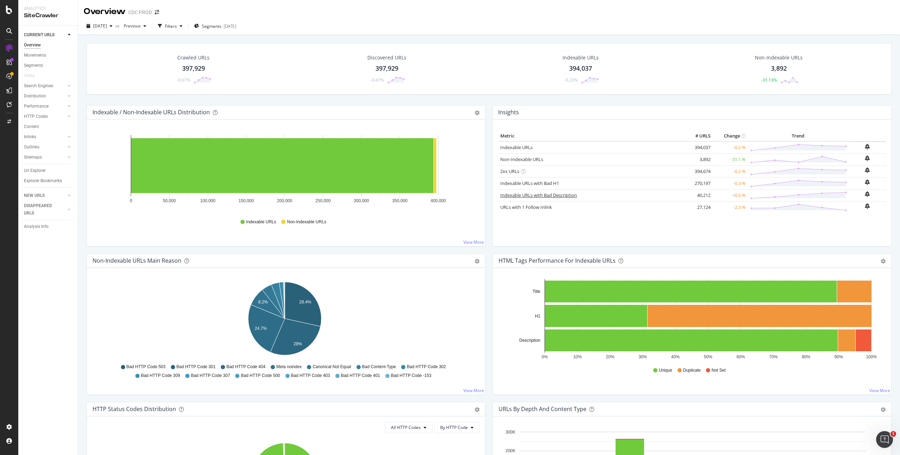
click at [567, 196] on link "Indexable URLs with Bad Description" at bounding box center [538, 195] width 77 height 6
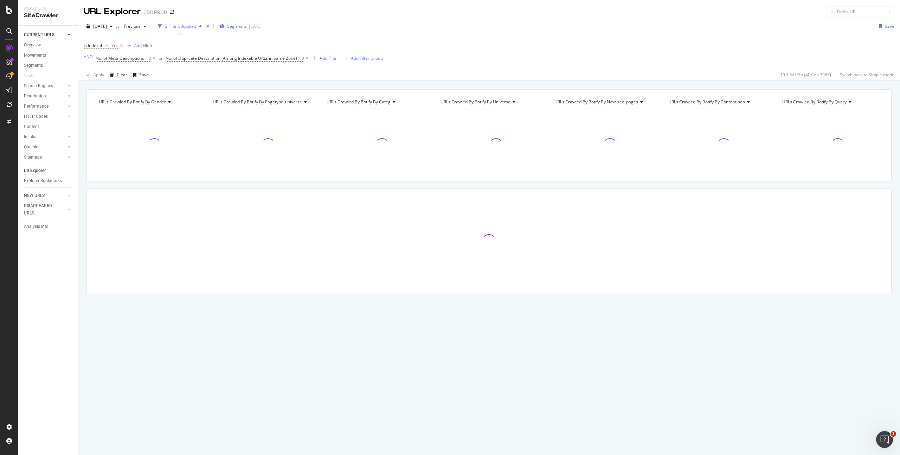
click at [247, 26] on span "Segments" at bounding box center [237, 26] width 20 height 6
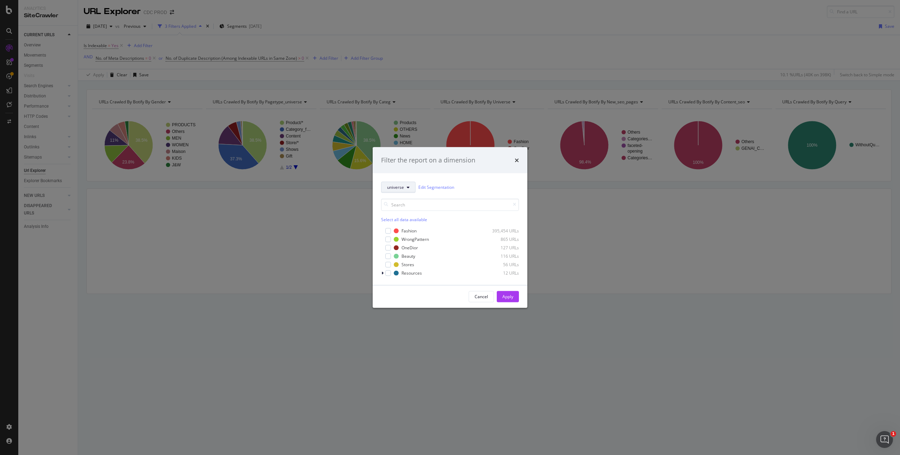
click at [410, 183] on button "universe" at bounding box center [398, 186] width 34 height 11
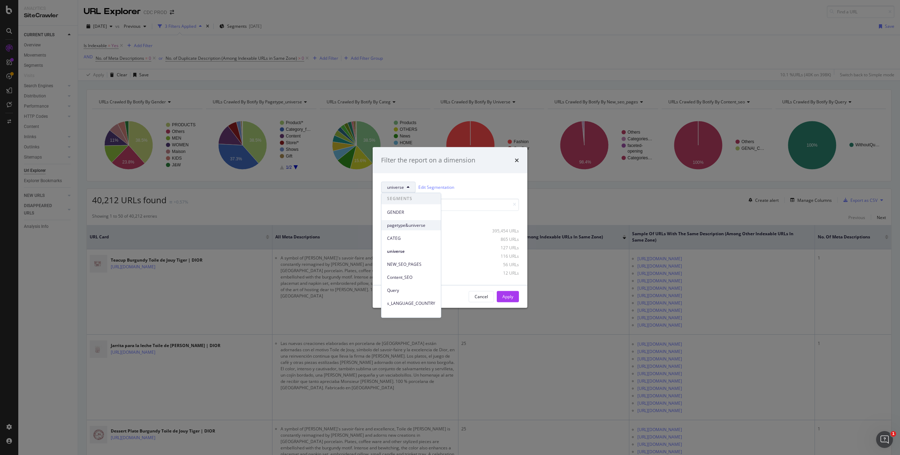
click at [419, 223] on span "pagetype&universe" at bounding box center [411, 225] width 48 height 6
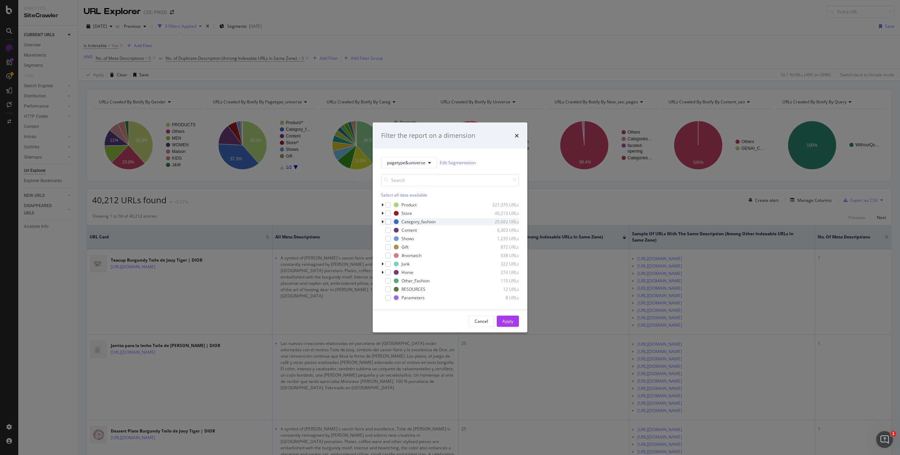
click at [383, 220] on icon "modal" at bounding box center [382, 221] width 2 height 4
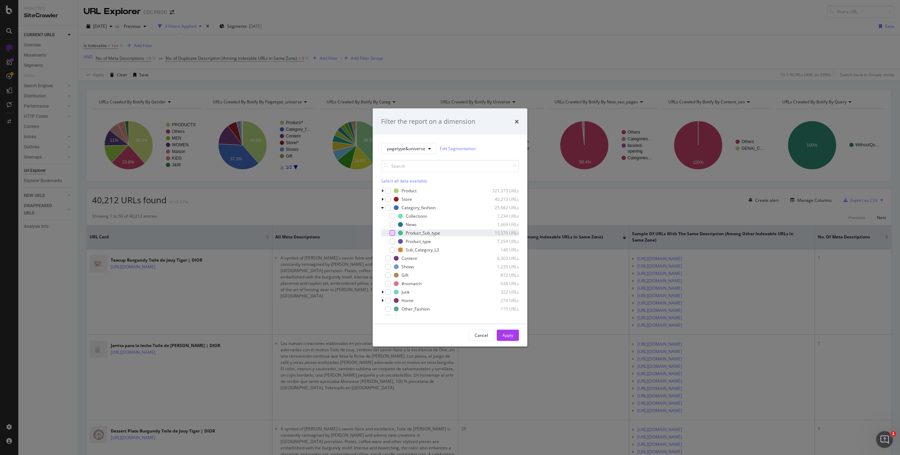
click at [391, 232] on div "modal" at bounding box center [392, 233] width 6 height 6
click at [391, 240] on div "modal" at bounding box center [392, 241] width 6 height 6
click at [391, 249] on div "modal" at bounding box center [392, 250] width 6 height 6
click at [509, 337] on div "Apply" at bounding box center [507, 335] width 11 height 6
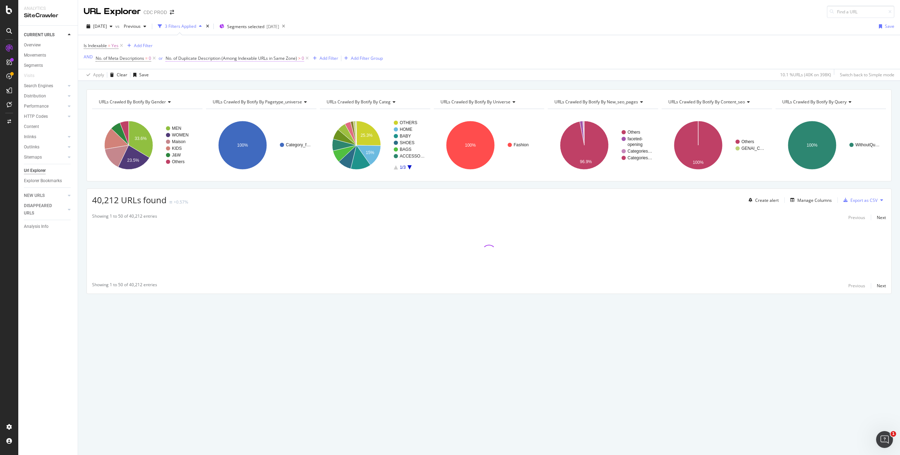
click at [247, 58] on span "No. of Duplicate Description (Among Indexable URLs in Same Zone)" at bounding box center [231, 58] width 131 height 6
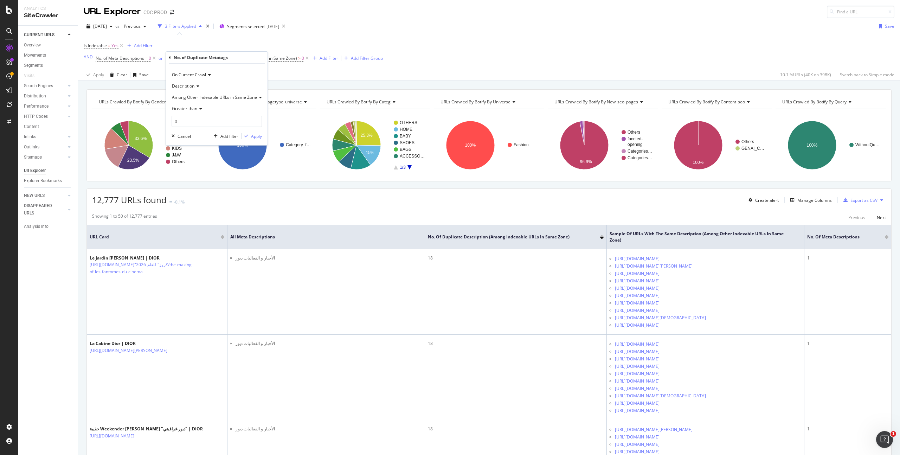
click at [457, 47] on div "Is Indexable = Yes Add Filter AND No. of Meta Descriptions = 0 or No. of Duplic…" at bounding box center [489, 52] width 810 height 34
click at [179, 128] on text "MEN" at bounding box center [176, 128] width 9 height 5
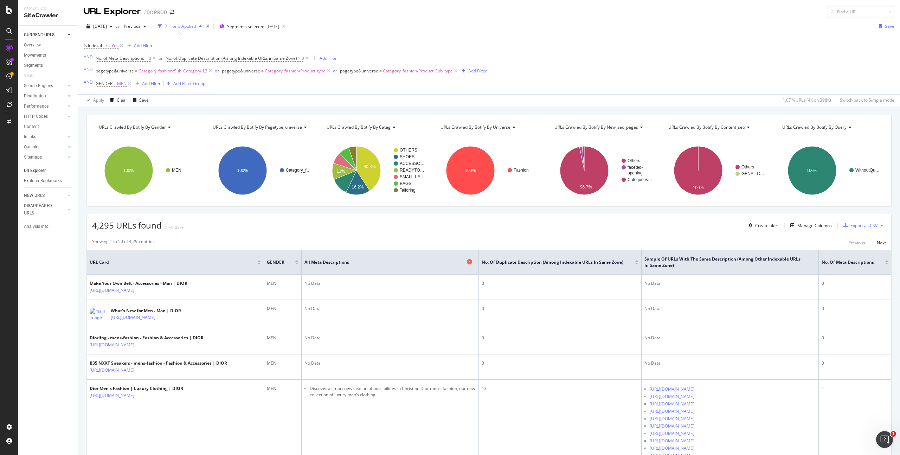
click at [452, 265] on span "All Meta Descriptions" at bounding box center [384, 262] width 161 height 6
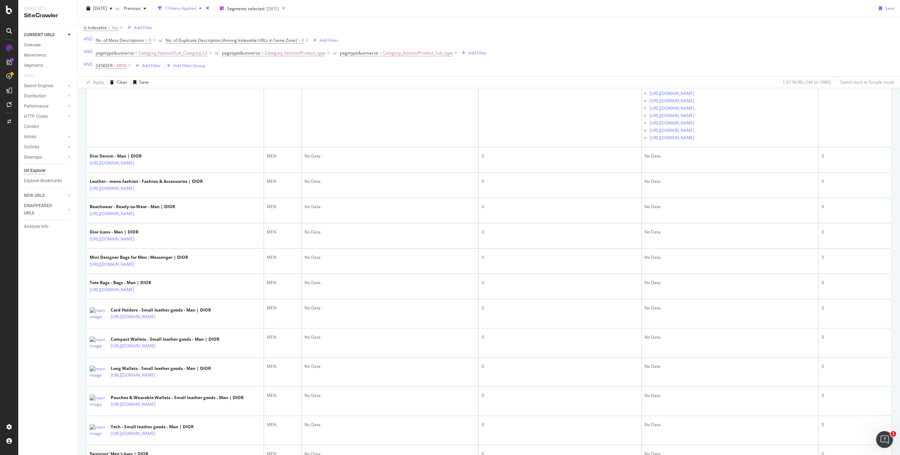
scroll to position [321, 0]
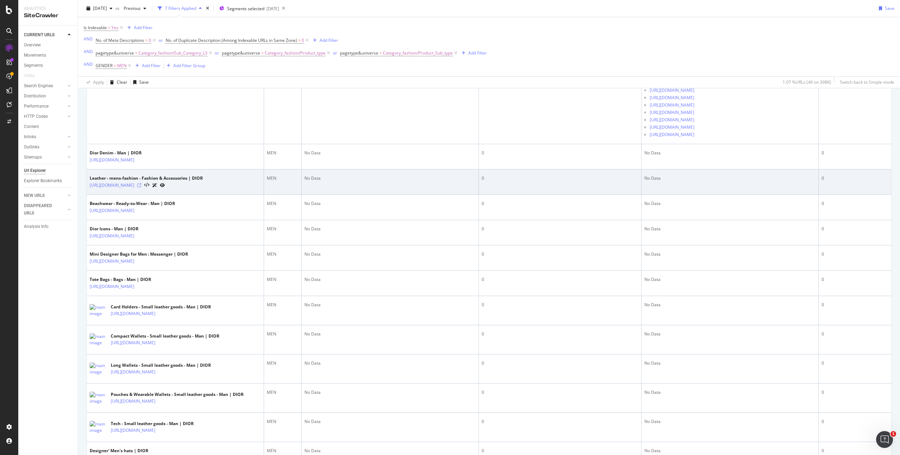
click at [141, 187] on icon at bounding box center [139, 185] width 4 height 4
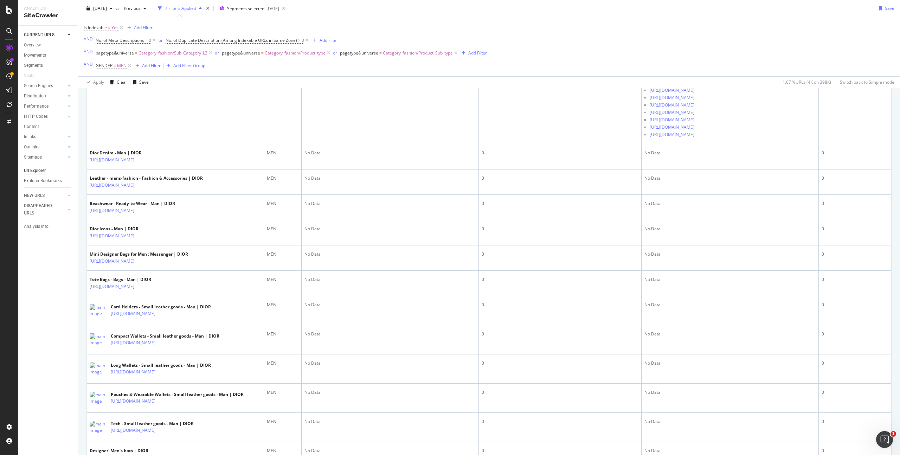
scroll to position [0, 0]
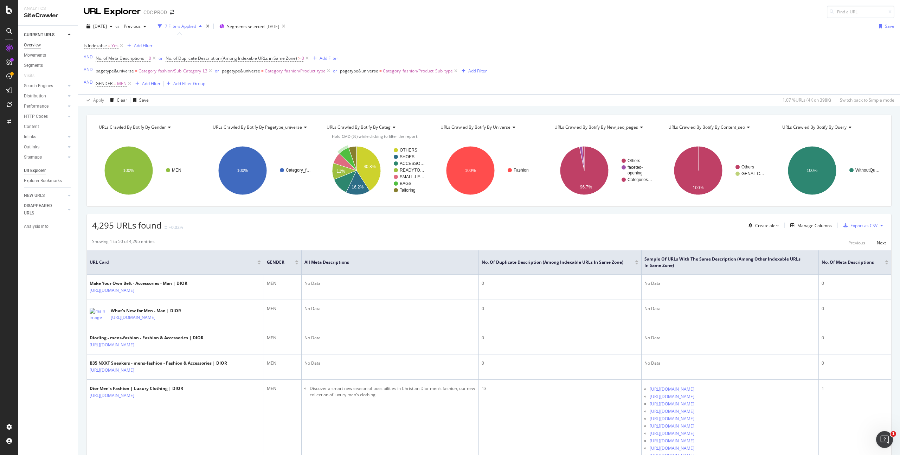
click at [36, 45] on div "Overview" at bounding box center [32, 44] width 17 height 7
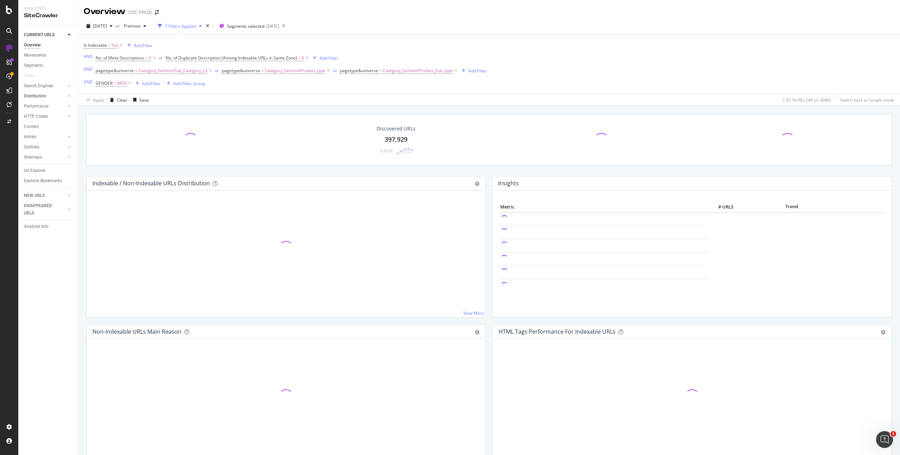
click at [64, 95] on div at bounding box center [62, 95] width 7 height 7
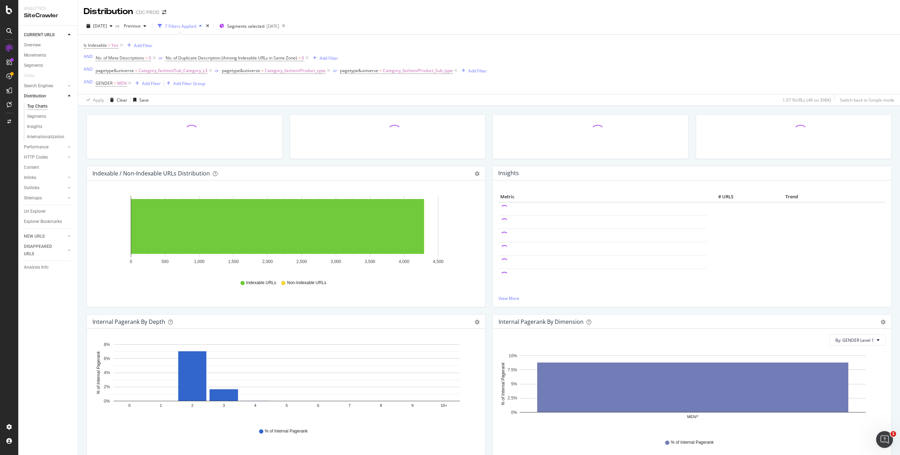
click at [34, 210] on div "Url Explorer" at bounding box center [35, 211] width 22 height 7
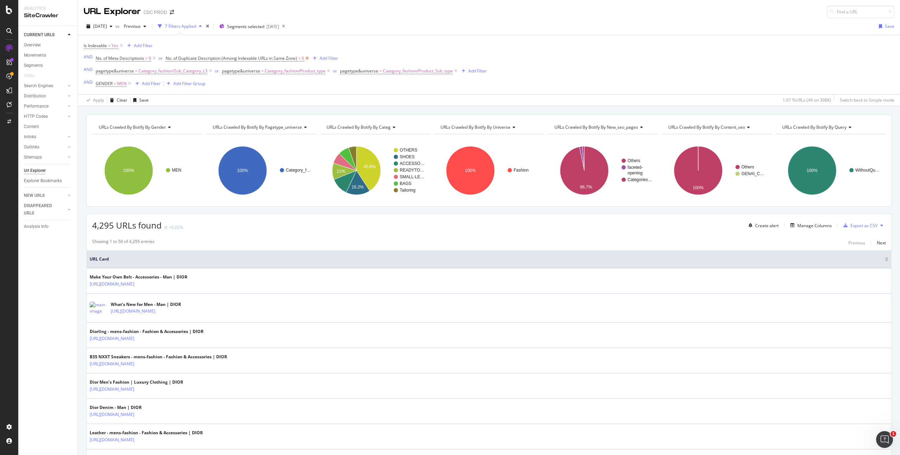
click at [307, 58] on icon at bounding box center [307, 58] width 6 height 7
click at [129, 83] on icon at bounding box center [129, 83] width 6 height 7
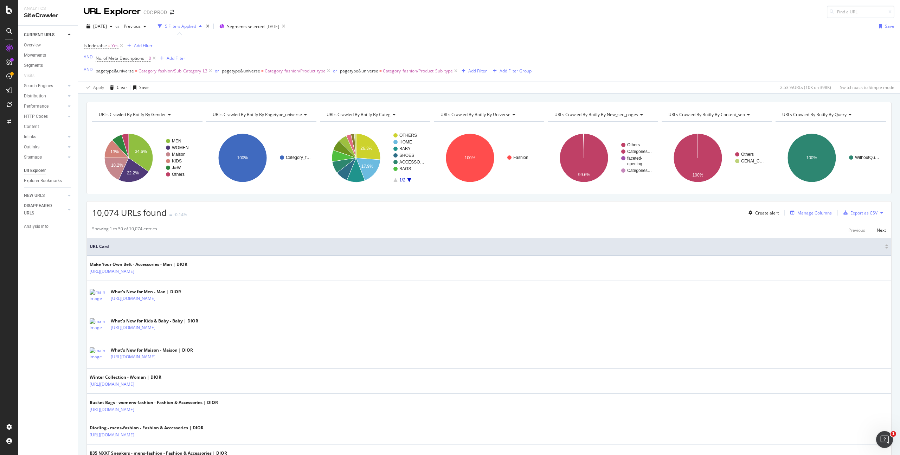
click at [809, 210] on div "Manage Columns" at bounding box center [814, 213] width 34 height 6
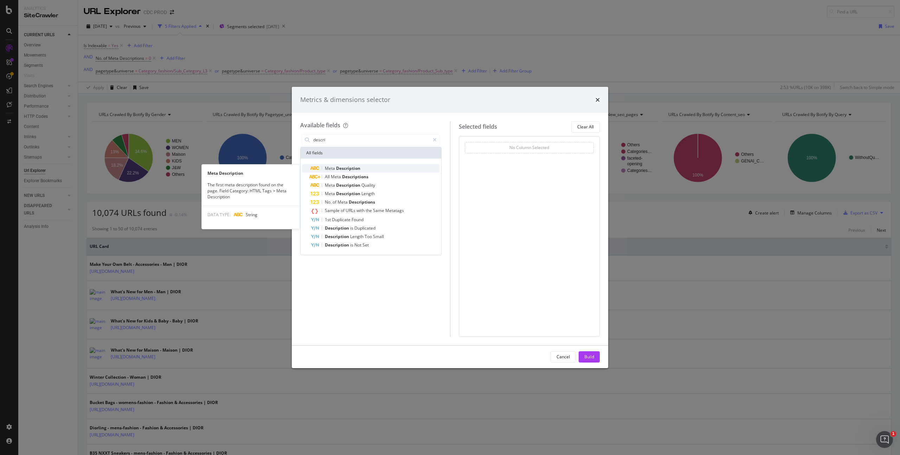
type input "descri"
click at [374, 165] on div "Meta Description" at bounding box center [374, 168] width 129 height 8
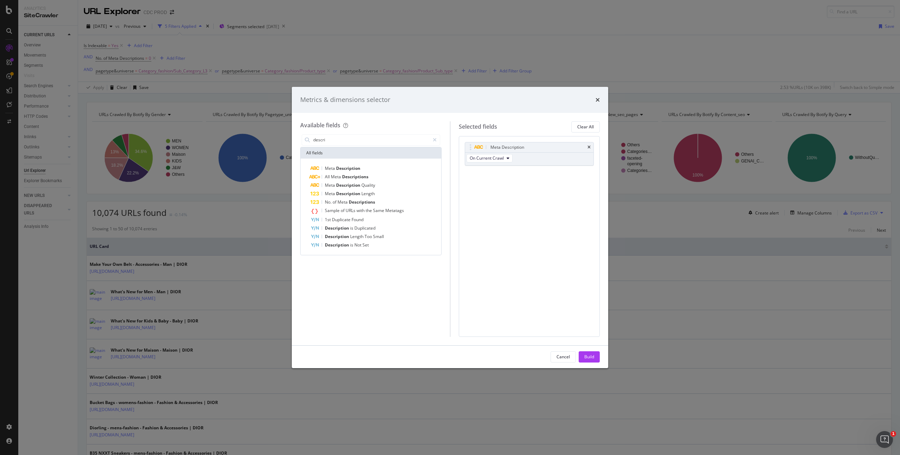
click at [588, 353] on div "Build" at bounding box center [589, 356] width 10 height 6
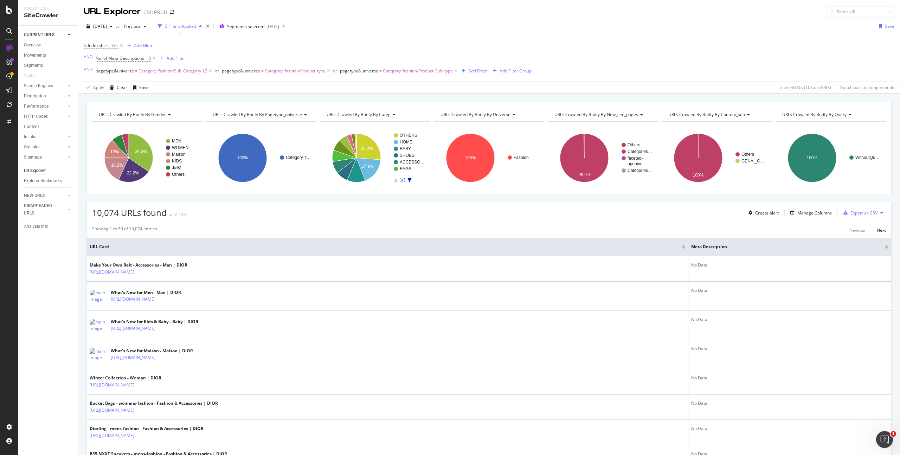
drag, startPoint x: 630, startPoint y: 249, endPoint x: 303, endPoint y: 252, distance: 327.5
click at [303, 252] on th "URL Card" at bounding box center [387, 247] width 601 height 19
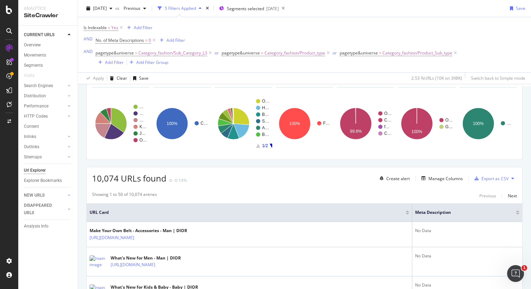
scroll to position [43, 0]
